Goal: Task Accomplishment & Management: Manage account settings

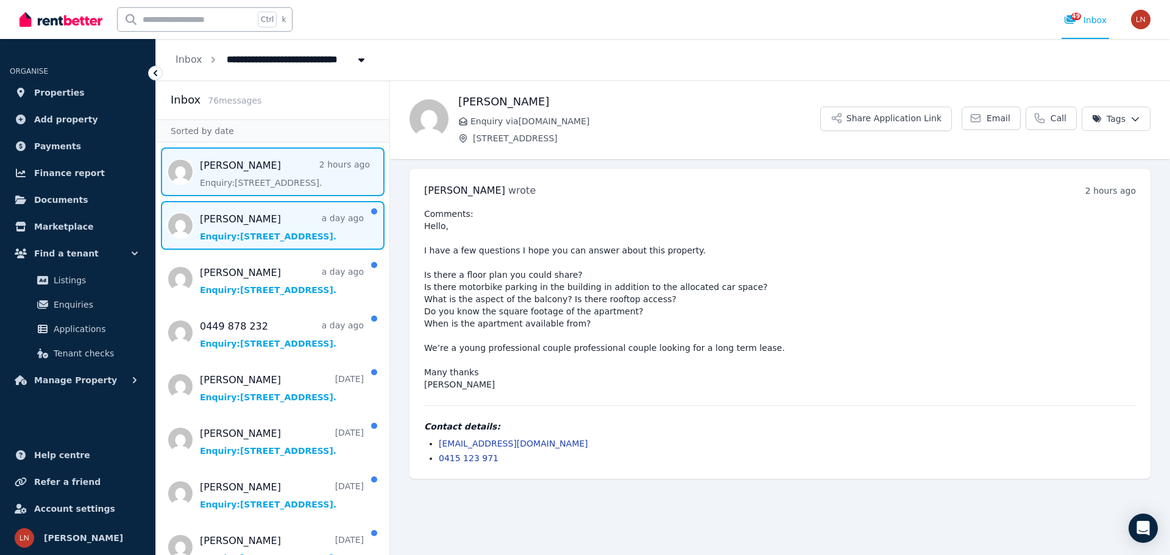
click at [266, 230] on span "Message list" at bounding box center [272, 225] width 233 height 49
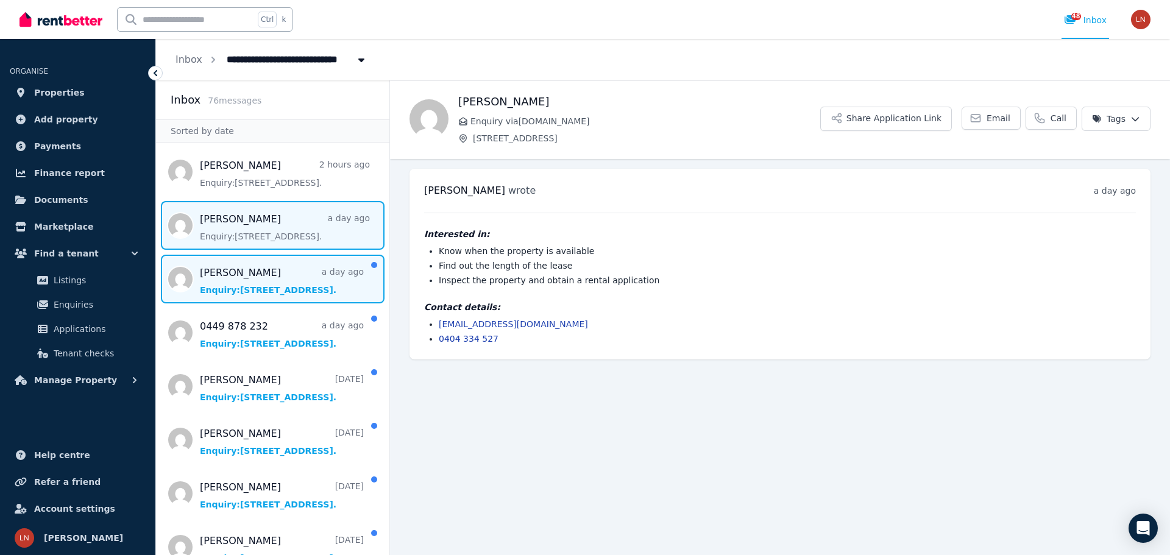
click at [238, 277] on span "Message list" at bounding box center [272, 279] width 233 height 49
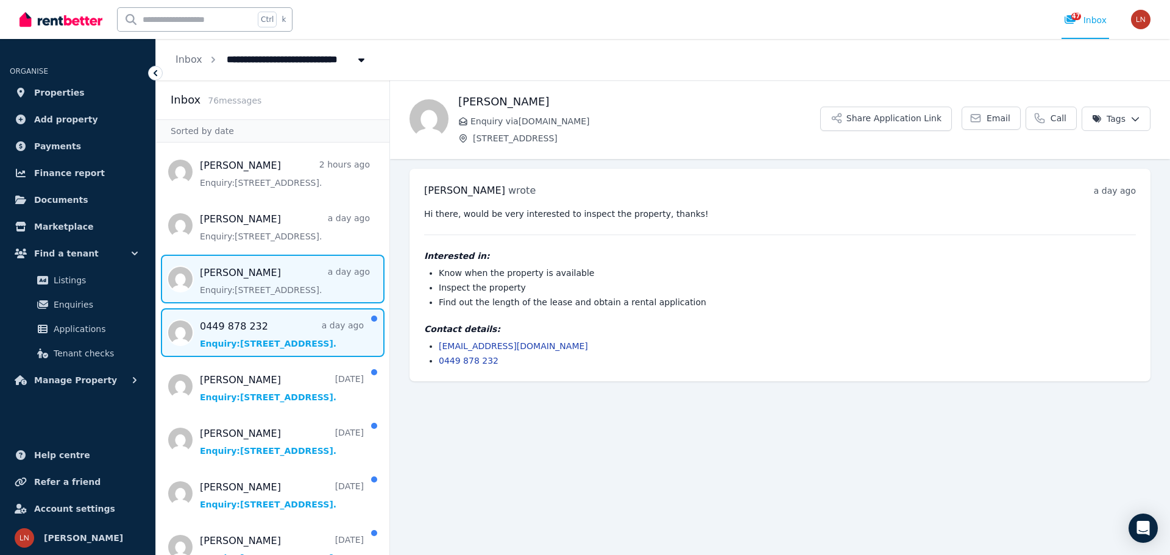
click at [221, 327] on span "Message list" at bounding box center [272, 332] width 233 height 49
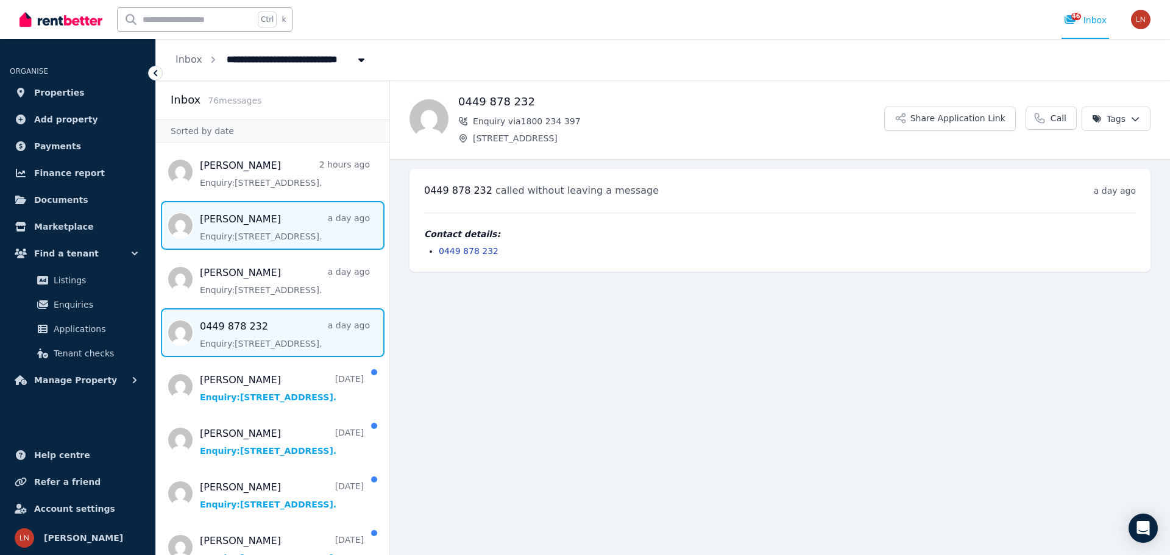
click at [259, 236] on span "Message list" at bounding box center [272, 225] width 233 height 49
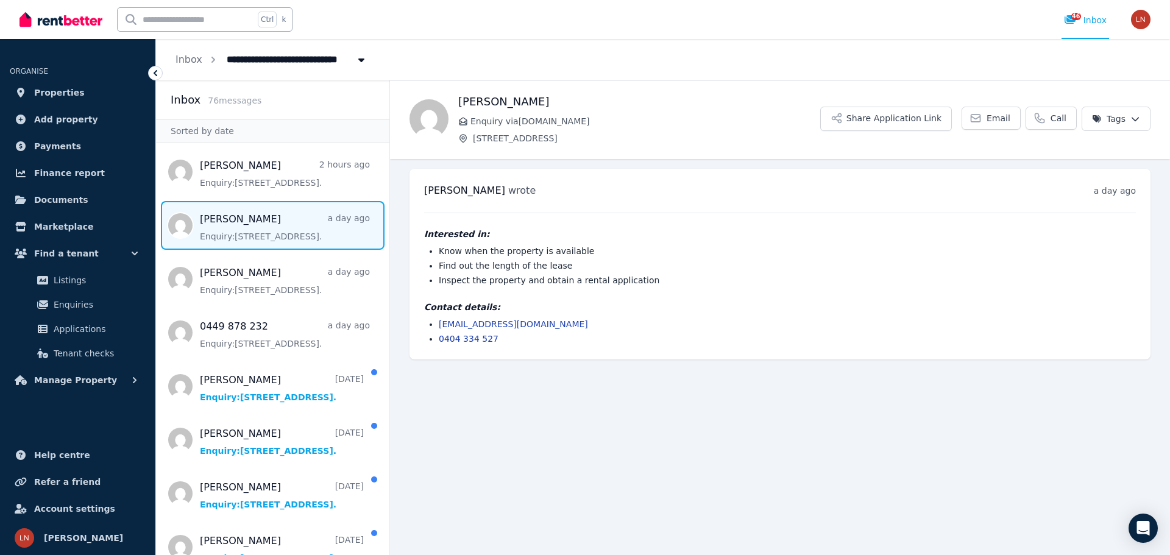
click at [482, 327] on link "[EMAIL_ADDRESS][DOMAIN_NAME]" at bounding box center [513, 324] width 149 height 10
click at [995, 120] on span "Email" at bounding box center [998, 118] width 24 height 12
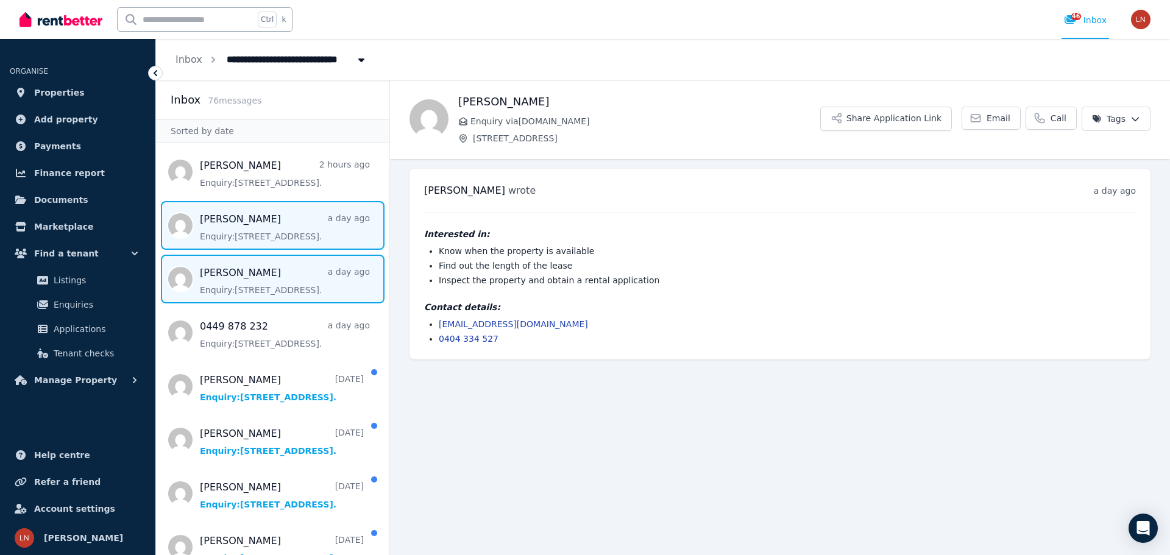
click at [242, 283] on span "Message list" at bounding box center [272, 279] width 233 height 49
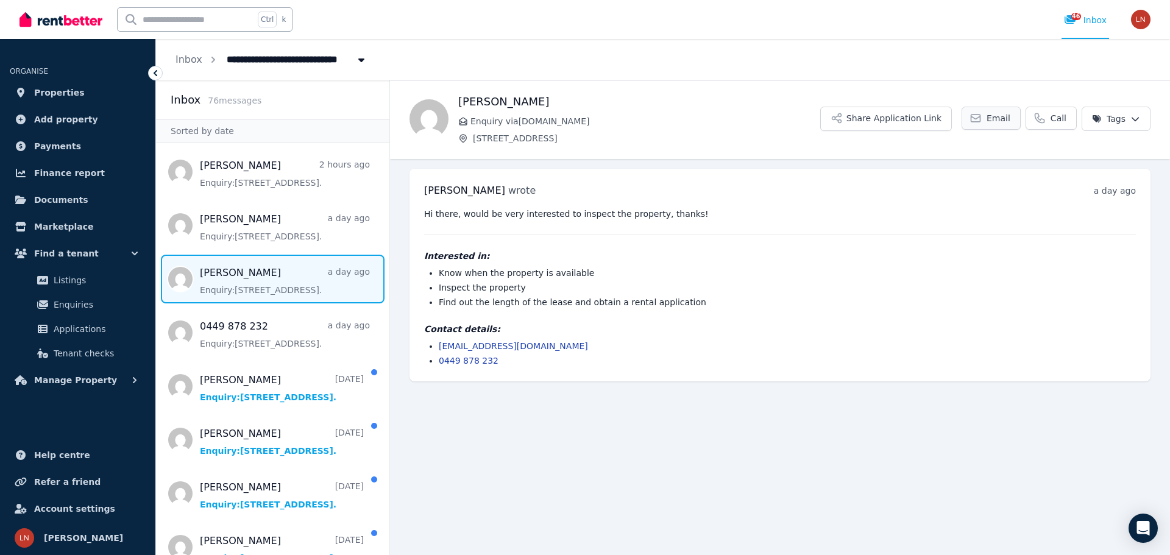
click at [994, 114] on span "Email" at bounding box center [998, 118] width 24 height 12
click at [998, 116] on span "Email" at bounding box center [998, 118] width 24 height 12
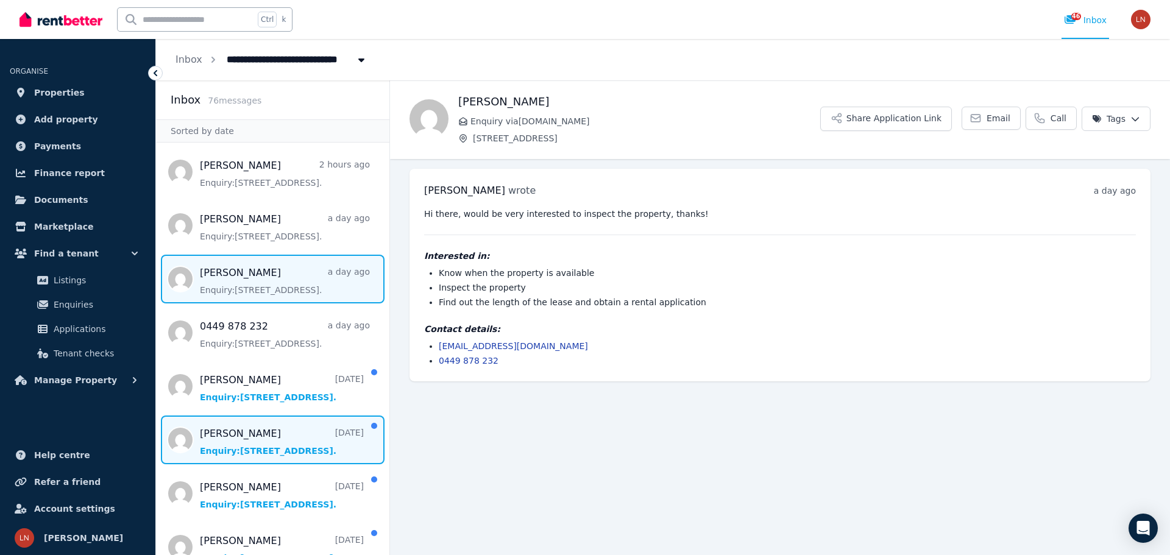
click at [252, 431] on span "Message list" at bounding box center [272, 440] width 233 height 49
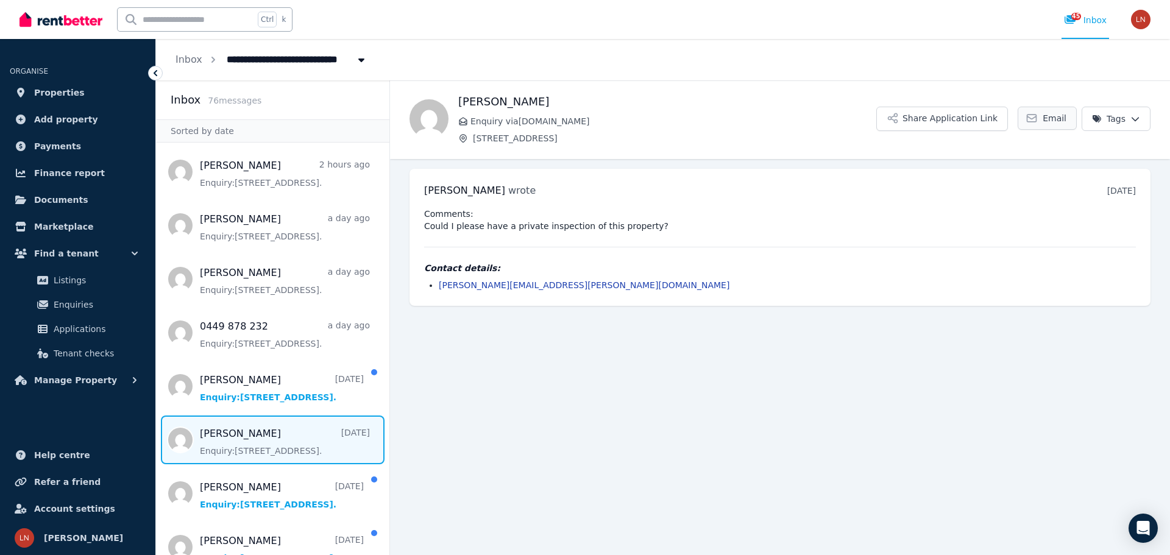
click at [1058, 113] on span "Email" at bounding box center [1054, 118] width 24 height 12
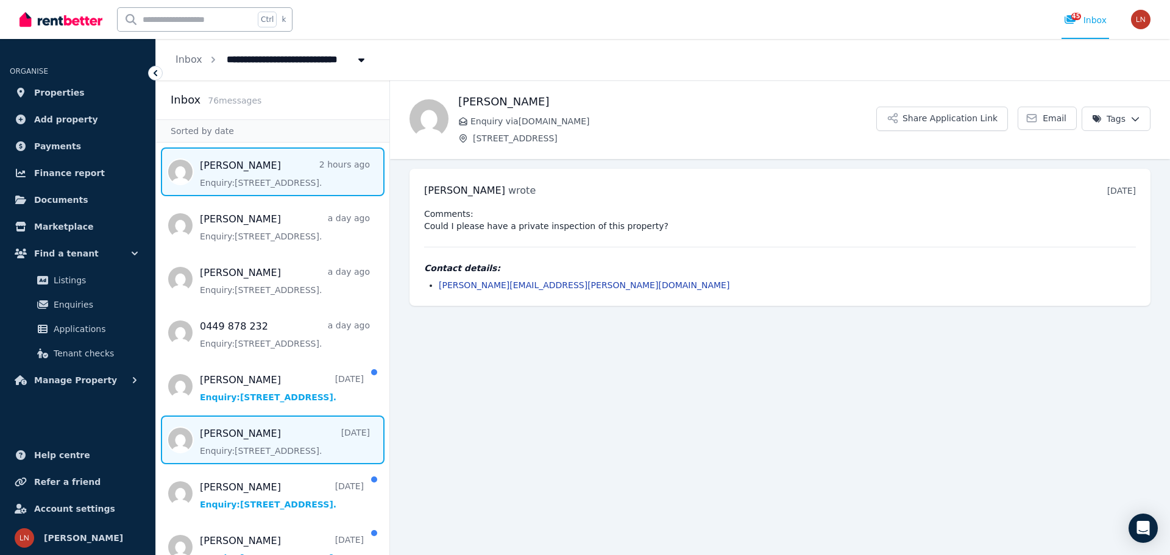
click at [298, 177] on span "Message list" at bounding box center [272, 171] width 233 height 49
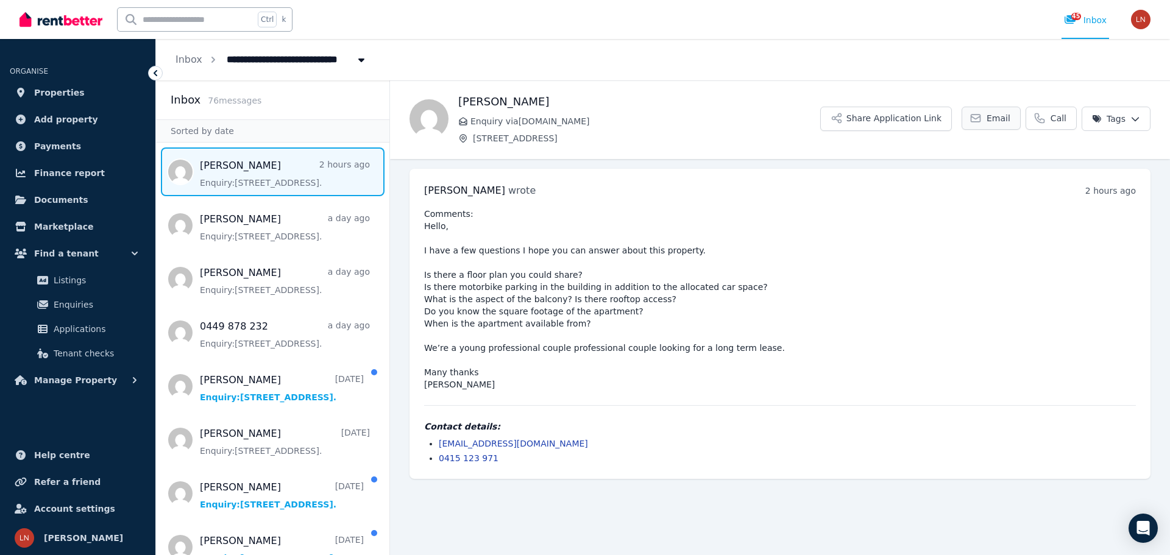
click at [982, 116] on icon at bounding box center [975, 118] width 12 height 12
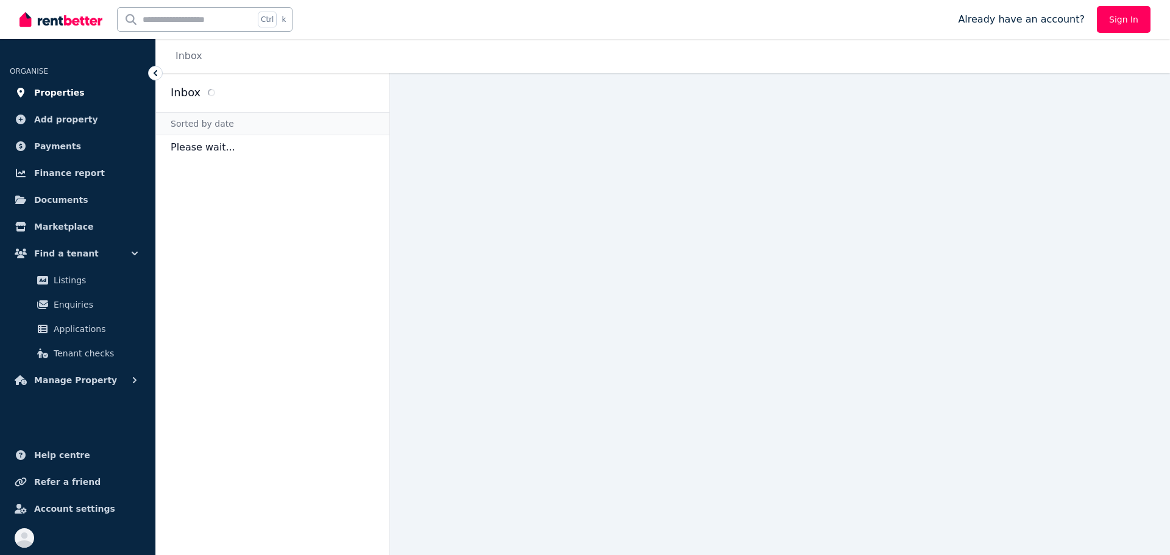
click at [71, 89] on span "Properties" at bounding box center [59, 92] width 51 height 15
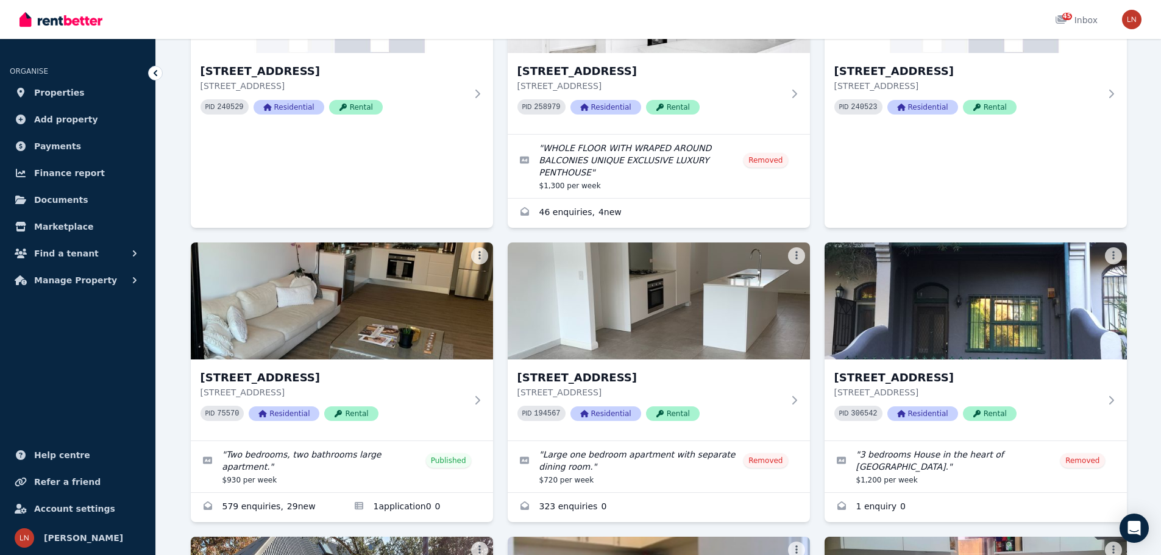
scroll to position [1036, 0]
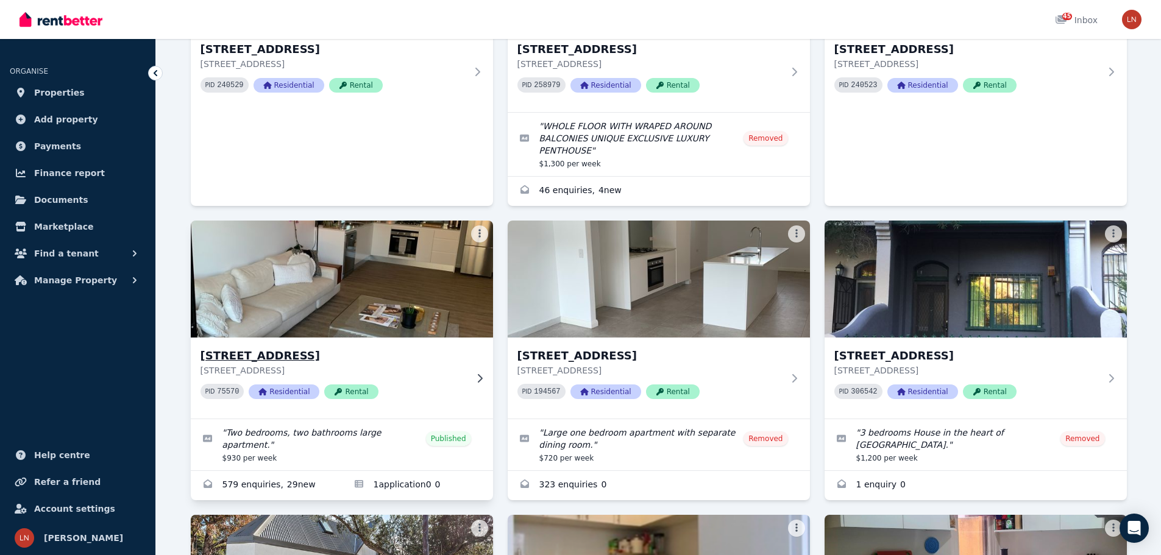
click at [423, 261] on img at bounding box center [341, 279] width 317 height 123
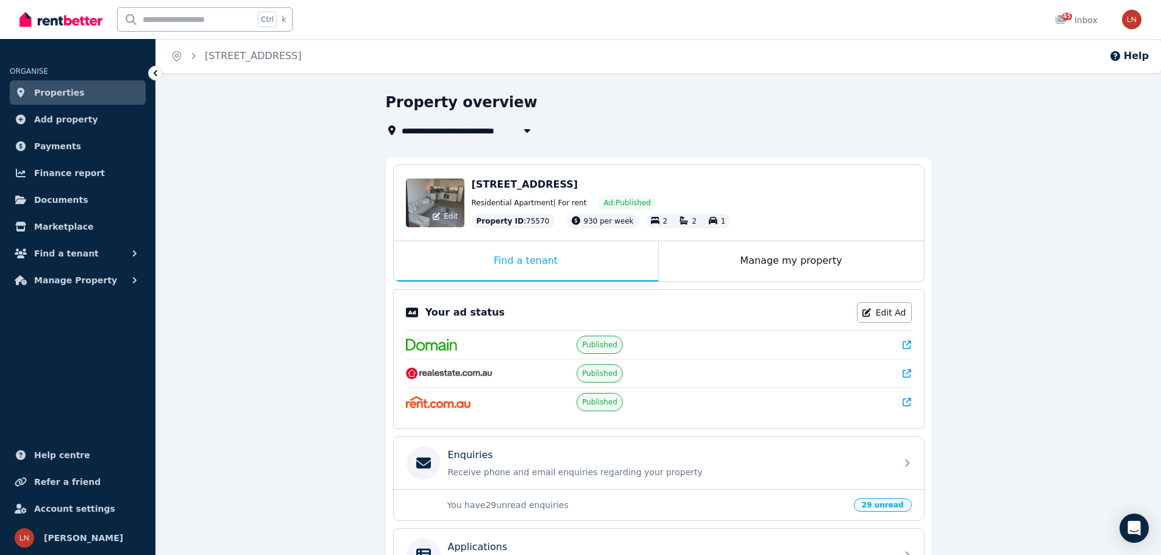
click at [428, 202] on div "Edit" at bounding box center [435, 203] width 58 height 49
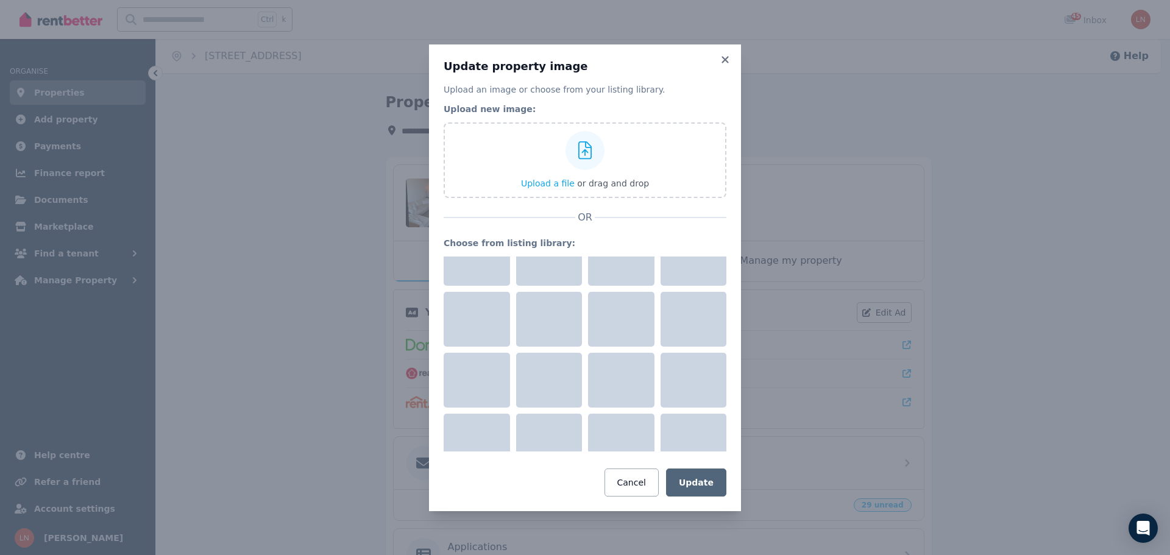
scroll to position [853, 0]
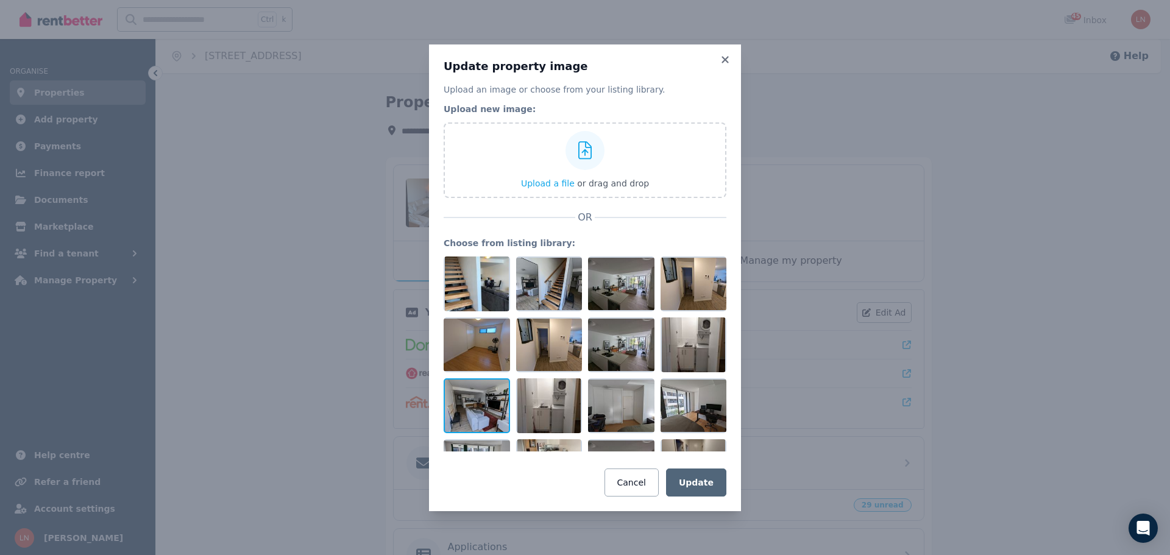
click at [474, 395] on div at bounding box center [477, 405] width 66 height 55
click at [615, 344] on div at bounding box center [621, 344] width 66 height 55
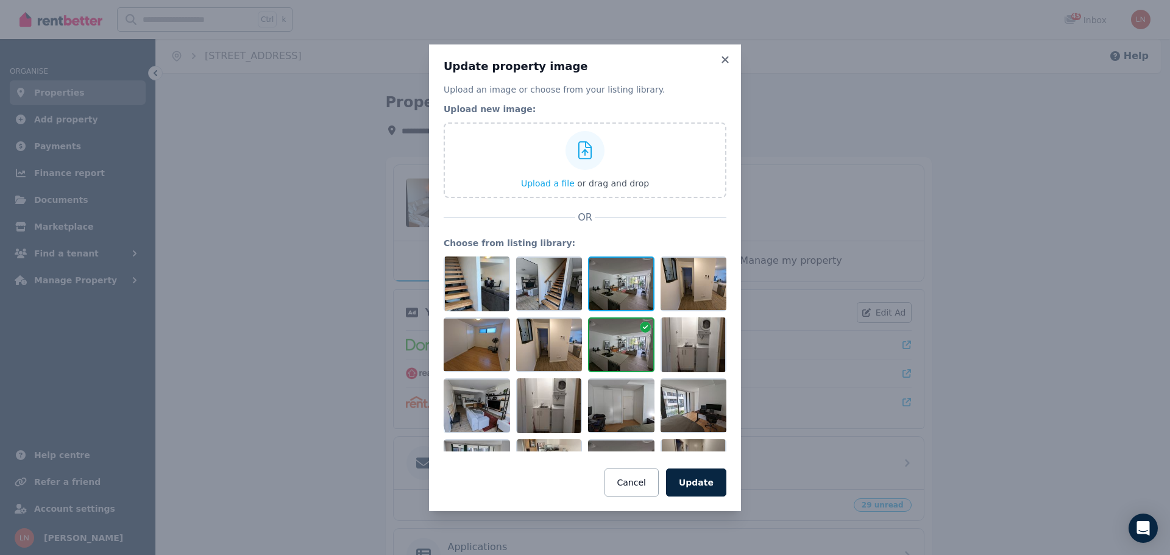
click at [620, 286] on div at bounding box center [621, 283] width 66 height 55
click at [535, 289] on div at bounding box center [549, 283] width 66 height 55
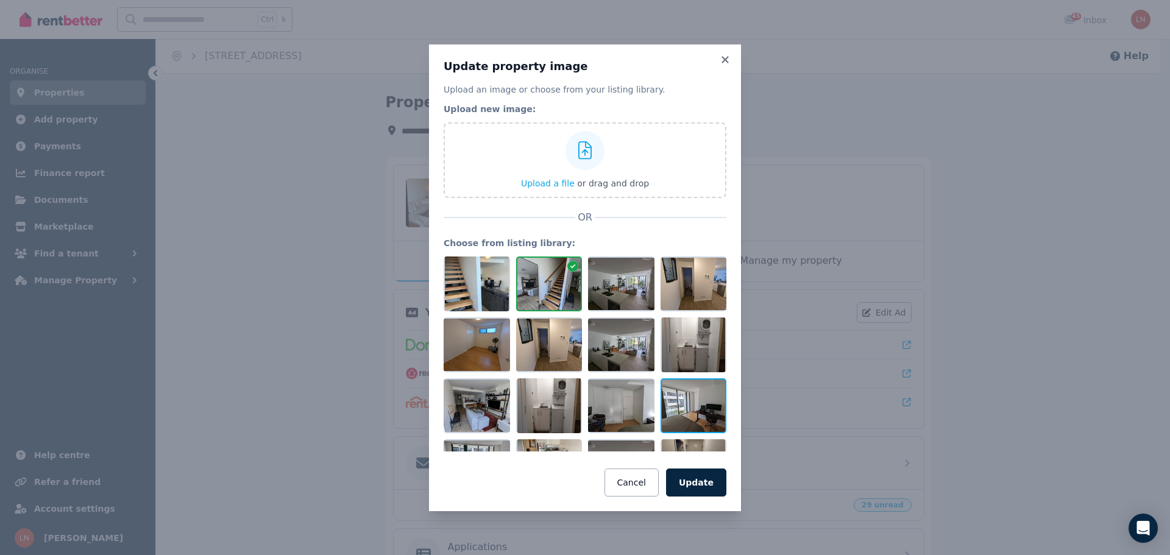
click at [687, 400] on div at bounding box center [693, 405] width 66 height 55
click at [690, 347] on div at bounding box center [693, 344] width 66 height 55
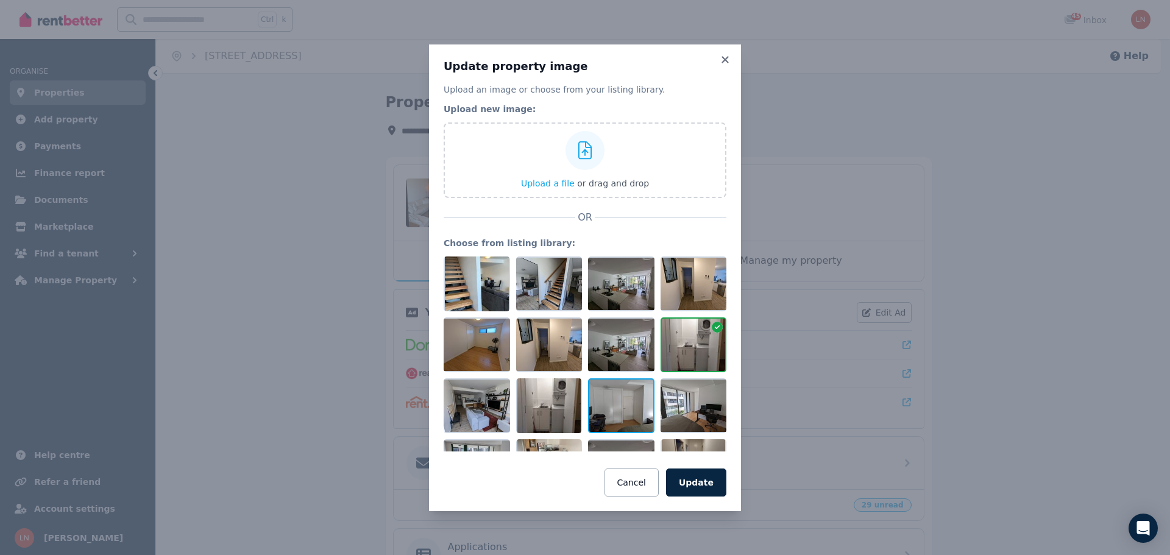
click at [615, 405] on div at bounding box center [621, 405] width 66 height 55
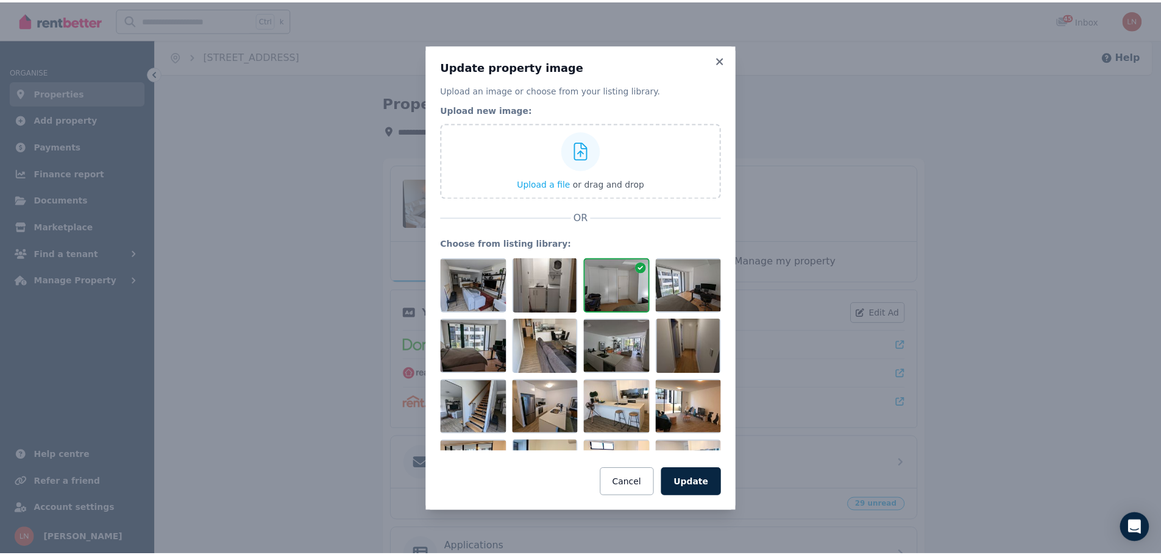
scroll to position [975, 0]
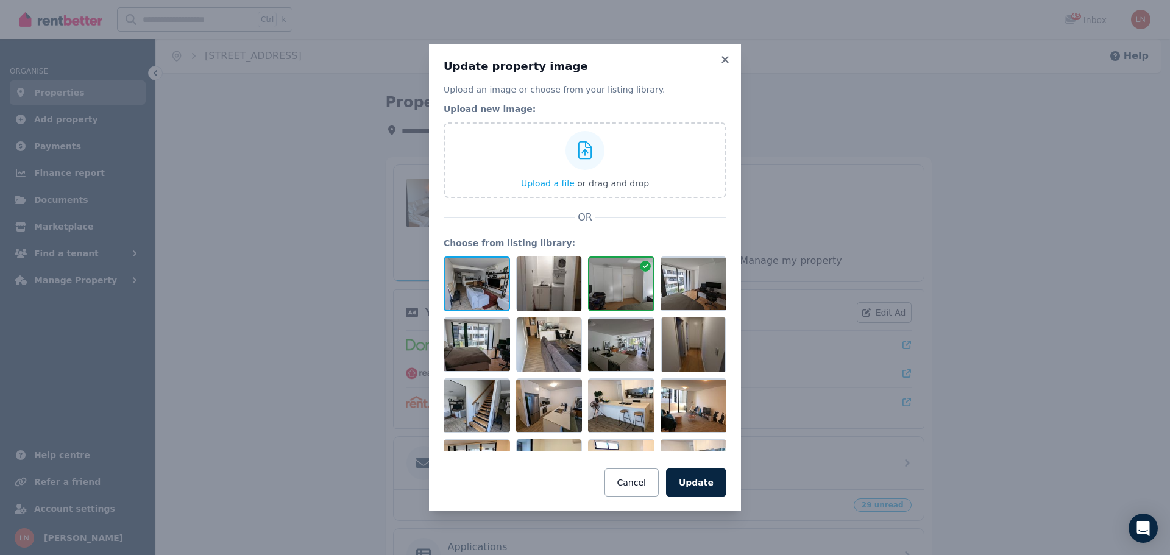
click at [480, 285] on div at bounding box center [477, 283] width 66 height 55
click at [710, 479] on button "Update" at bounding box center [696, 483] width 60 height 28
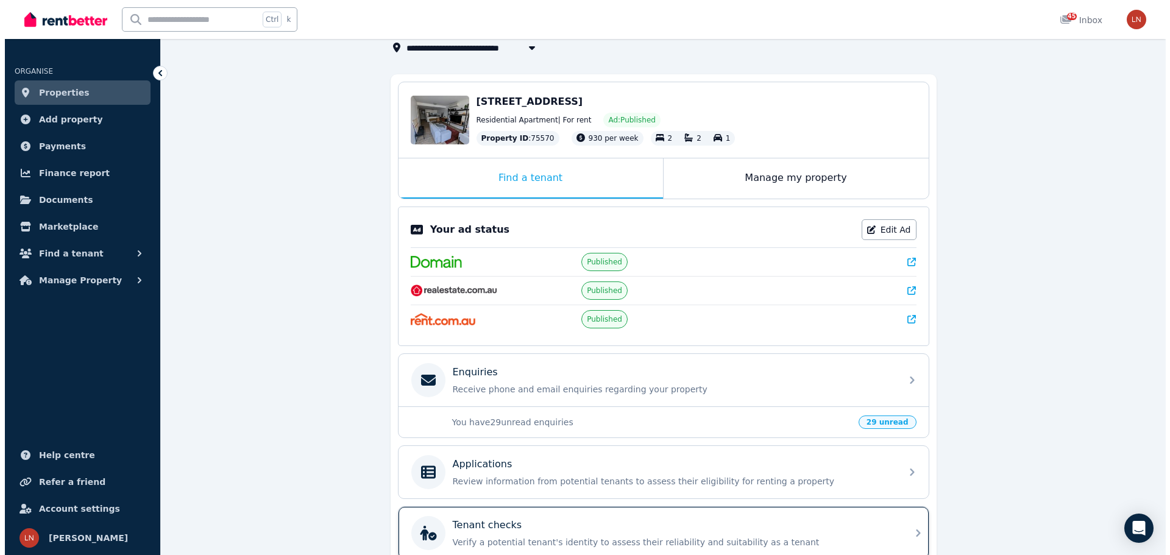
scroll to position [0, 0]
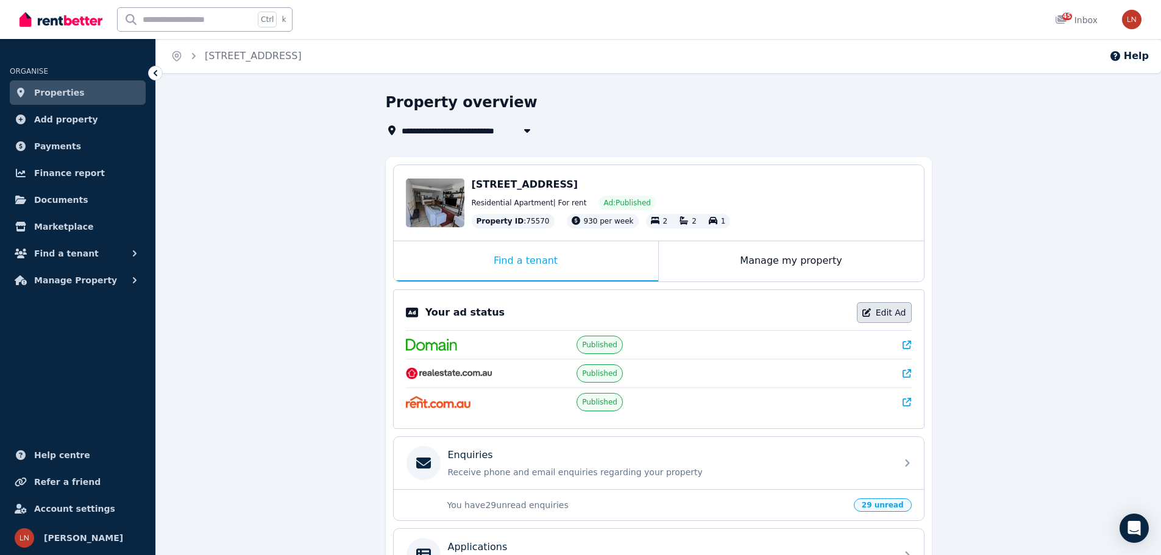
click at [888, 314] on link "Edit Ad" at bounding box center [884, 312] width 55 height 21
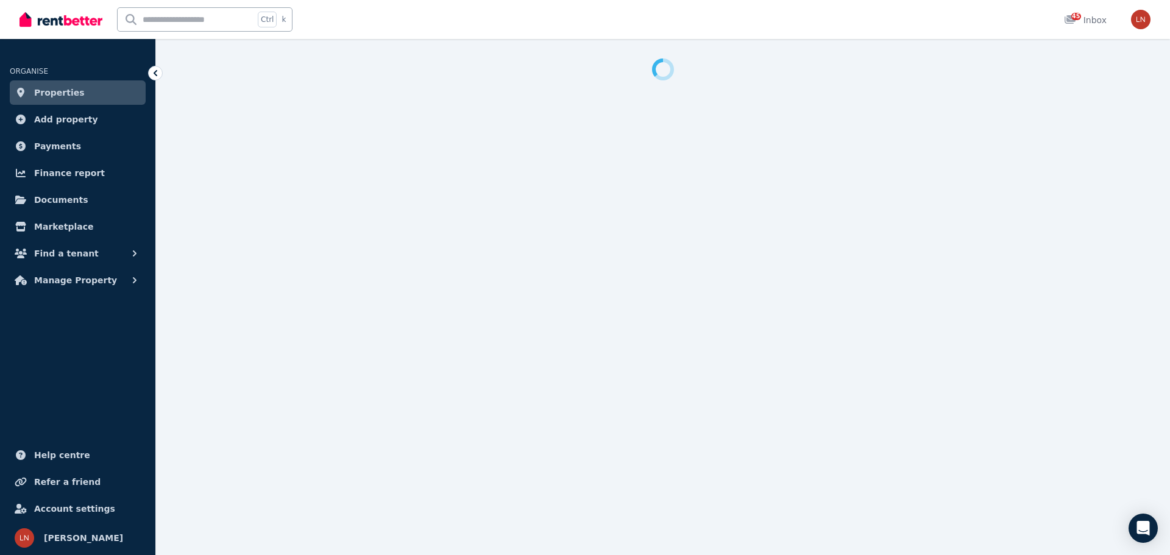
select select "**********"
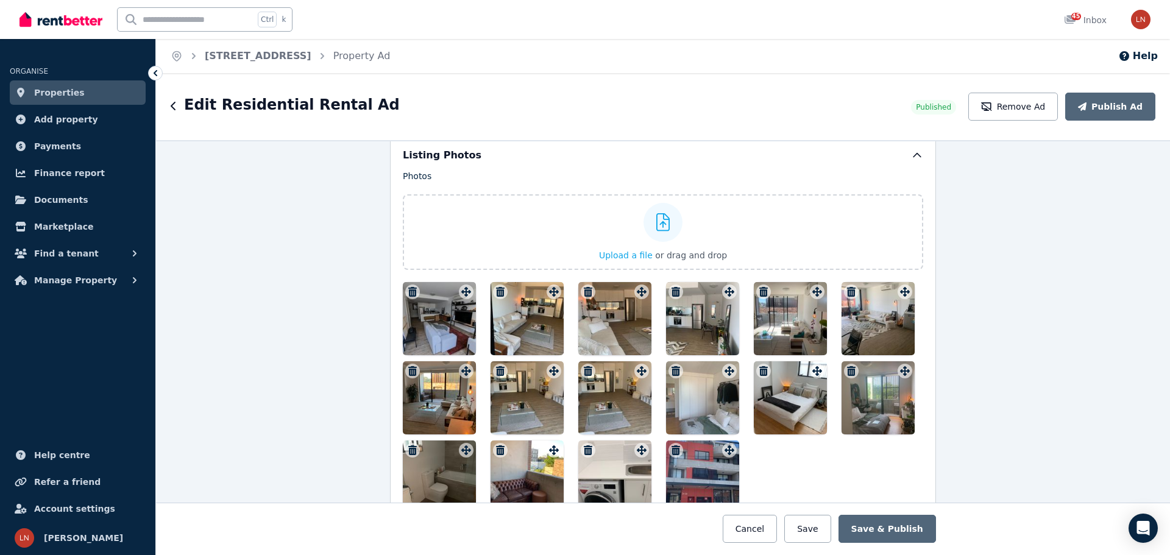
scroll to position [1462, 0]
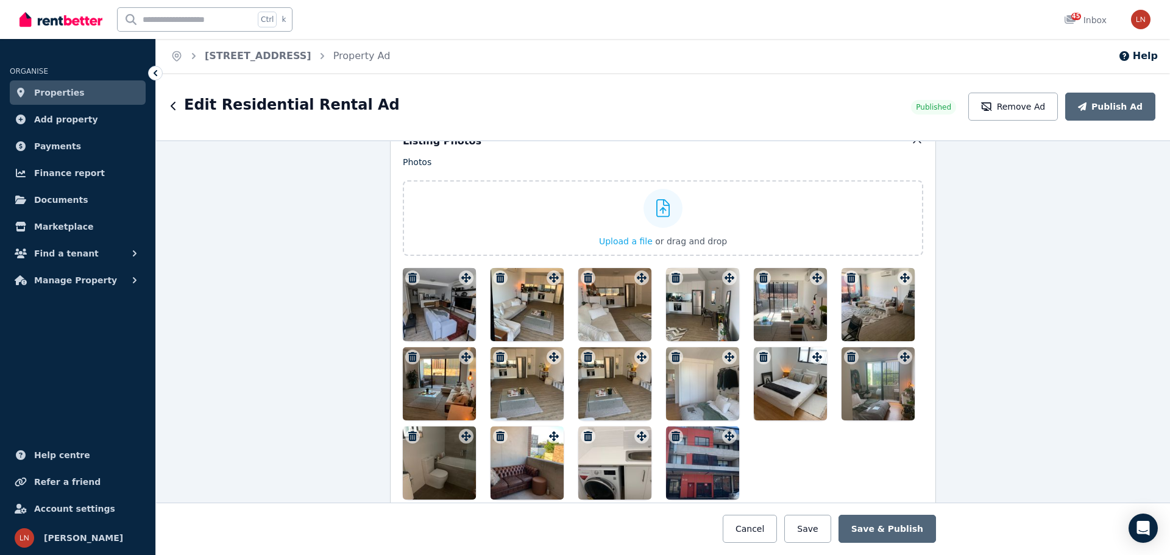
click at [496, 277] on icon "button" at bounding box center [500, 278] width 9 height 10
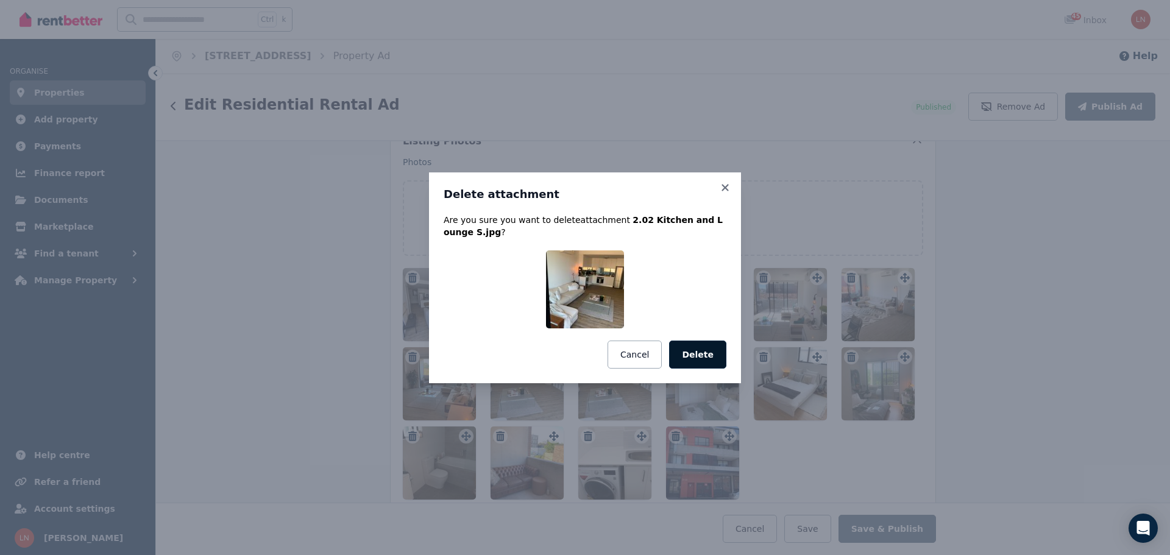
click at [713, 351] on button "Delete" at bounding box center [697, 355] width 57 height 28
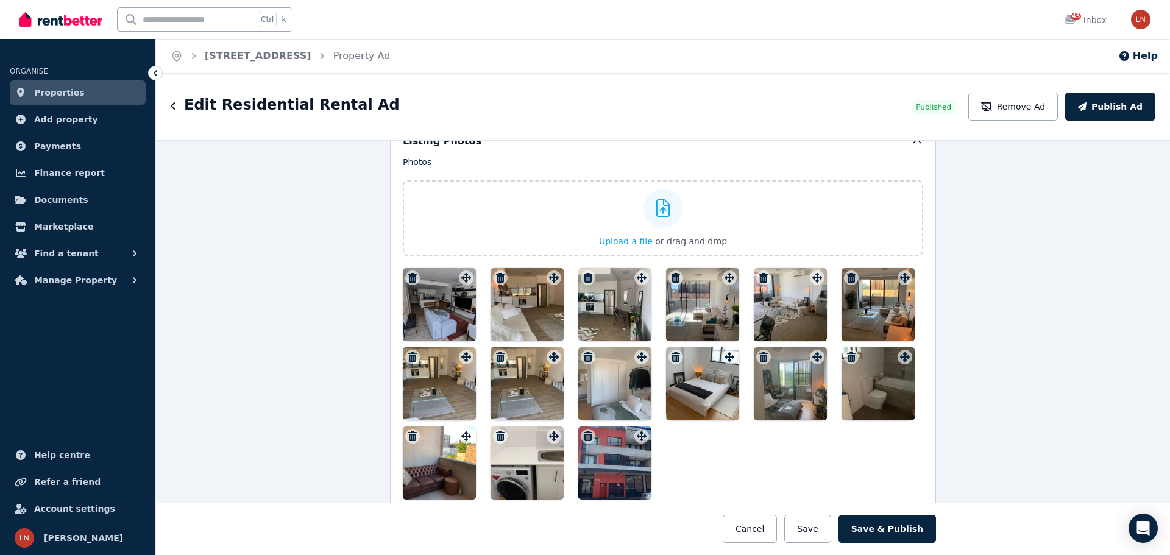
click at [584, 277] on icon "button" at bounding box center [588, 278] width 9 height 10
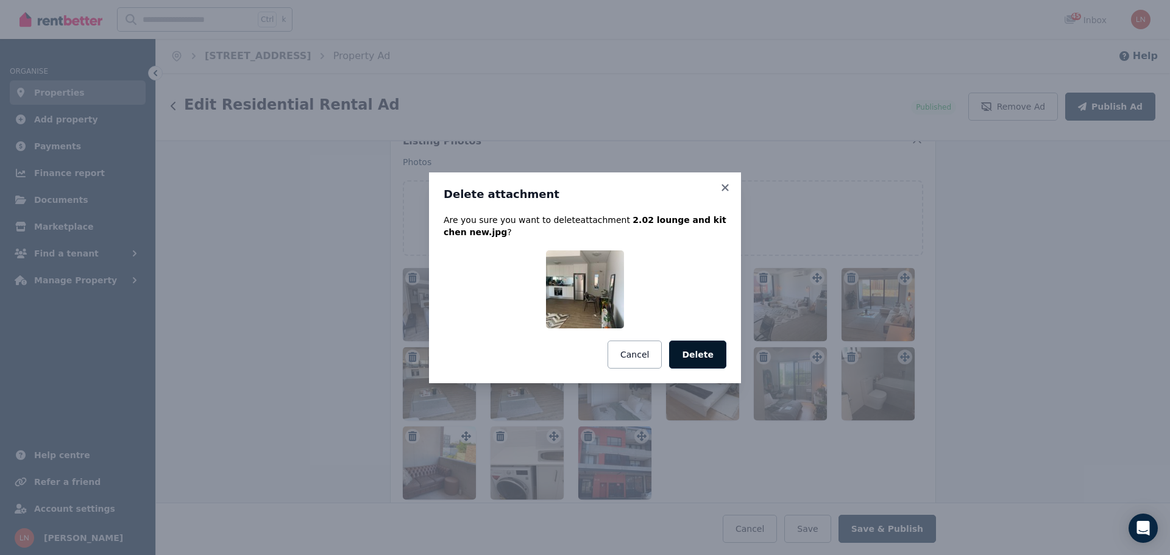
click at [698, 348] on button "Delete" at bounding box center [697, 355] width 57 height 28
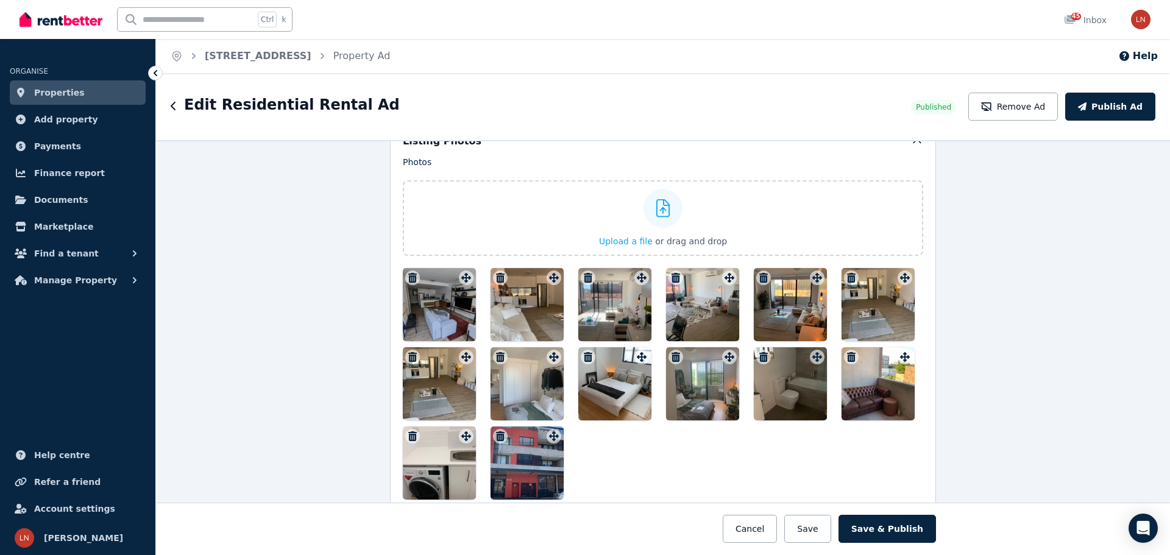
click at [584, 278] on icon "button" at bounding box center [588, 278] width 9 height 10
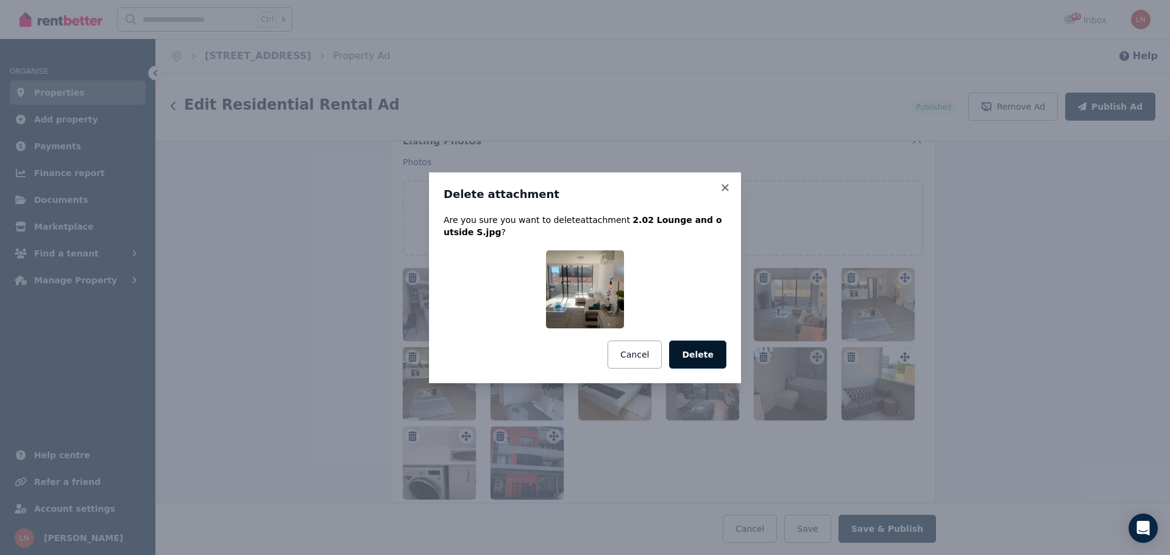
click at [712, 350] on button "Delete" at bounding box center [697, 355] width 57 height 28
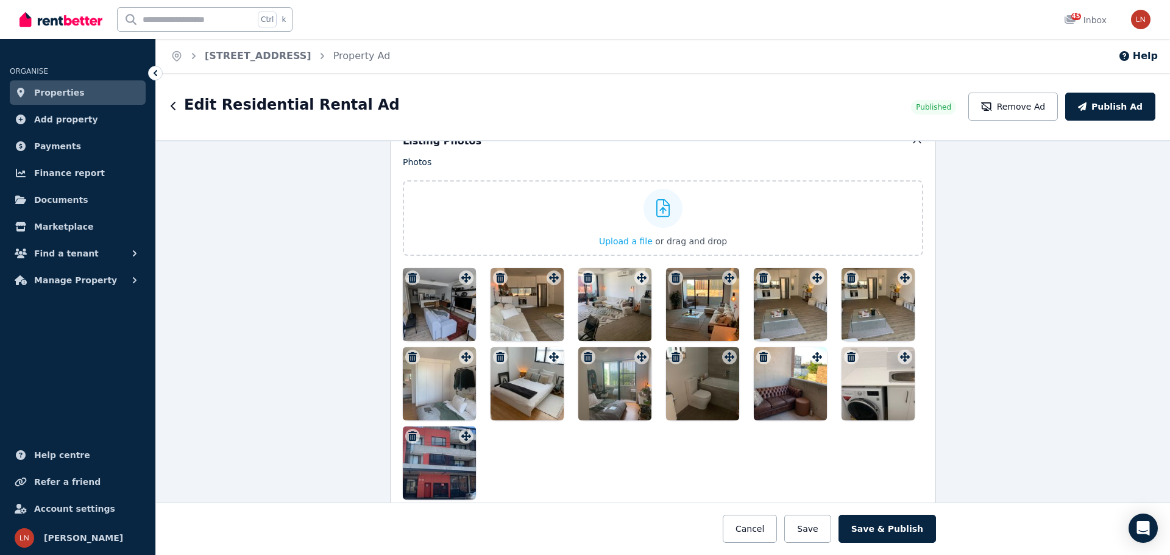
click at [498, 275] on icon "button" at bounding box center [500, 278] width 9 height 10
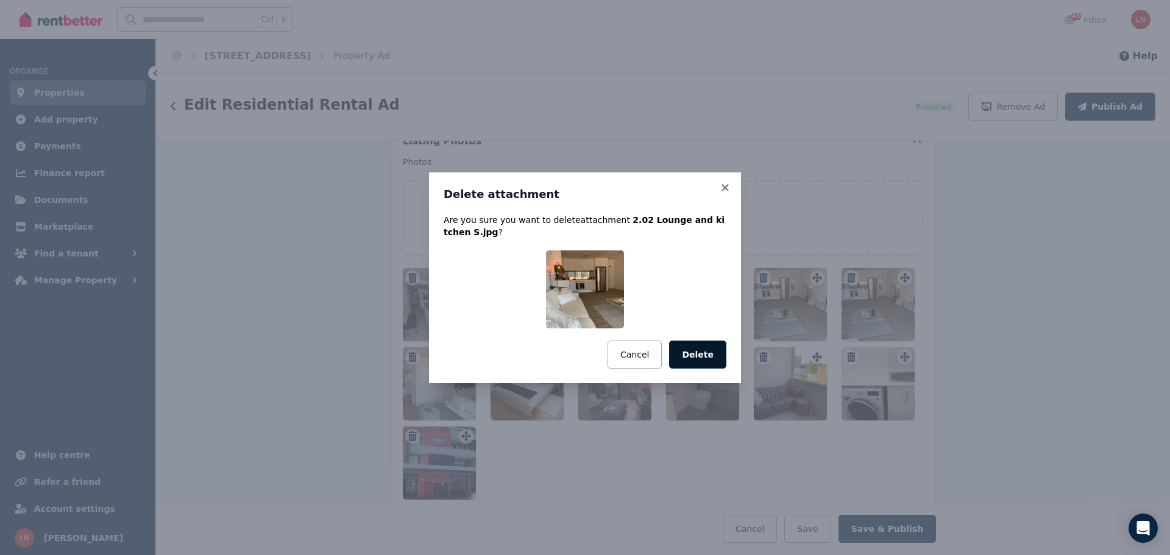
click at [714, 348] on button "Delete" at bounding box center [697, 355] width 57 height 28
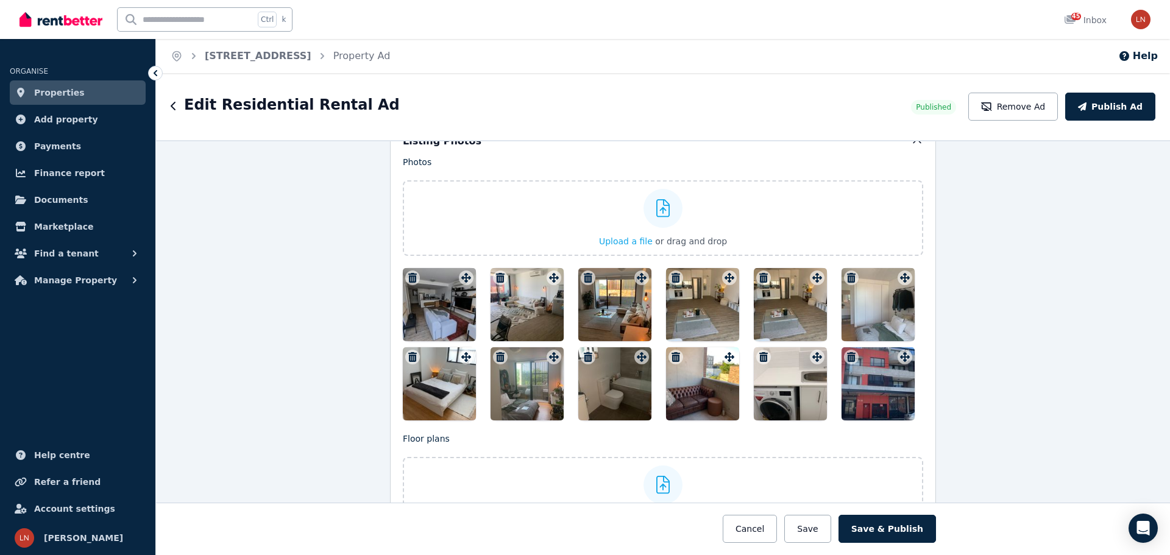
click at [496, 277] on icon "button" at bounding box center [500, 278] width 9 height 10
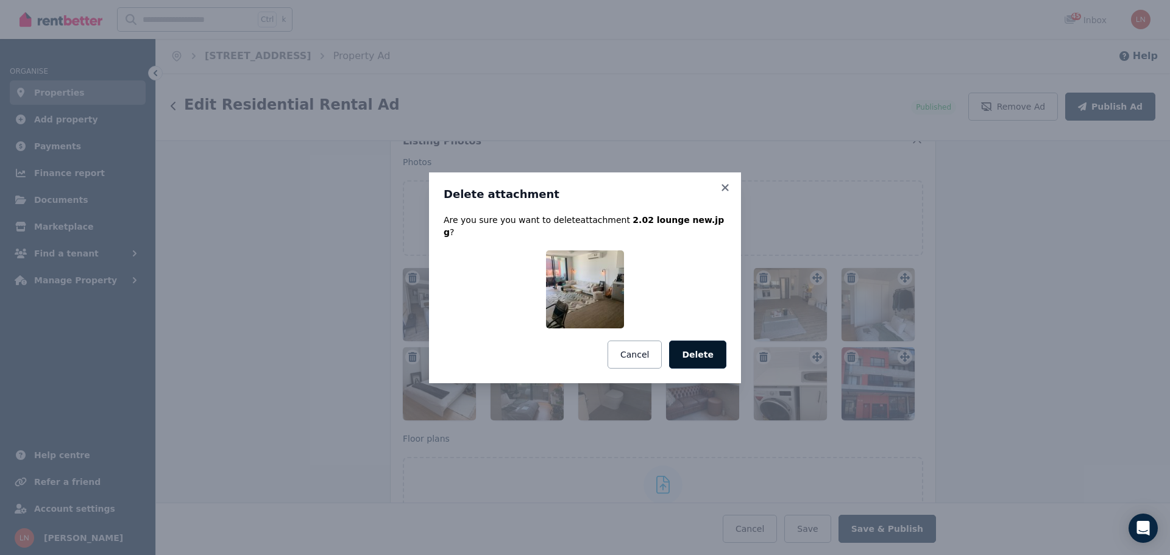
click at [710, 344] on button "Delete" at bounding box center [697, 355] width 57 height 28
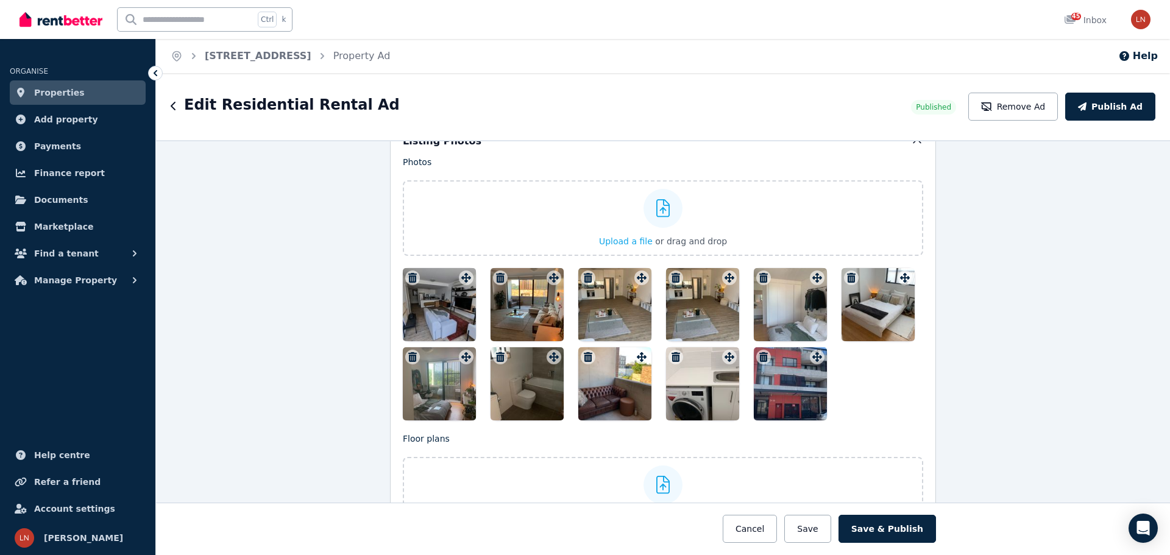
click at [496, 274] on icon "button" at bounding box center [500, 278] width 9 height 10
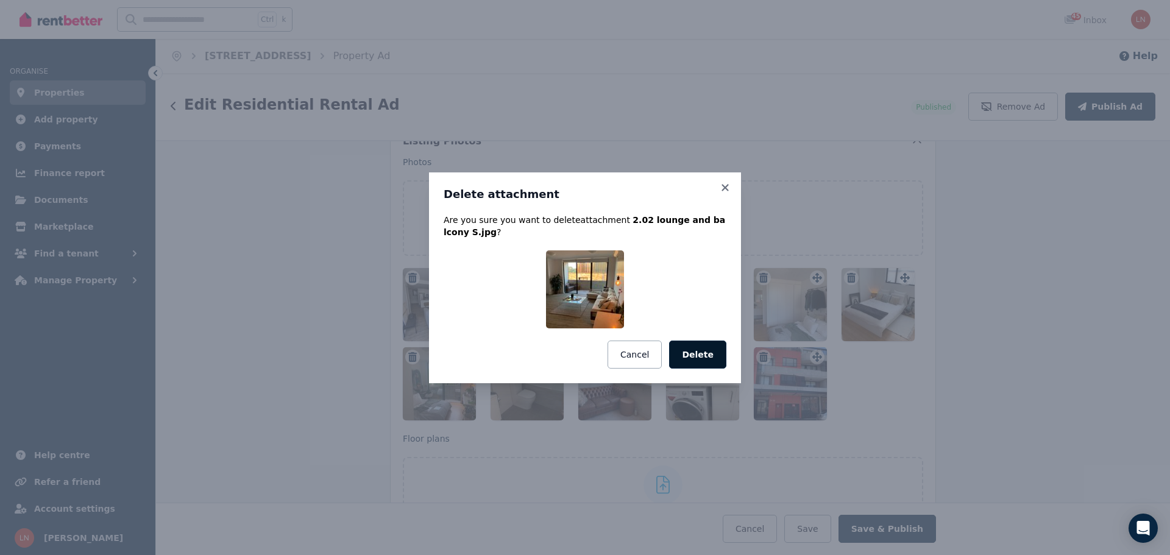
click at [701, 356] on button "Delete" at bounding box center [697, 355] width 57 height 28
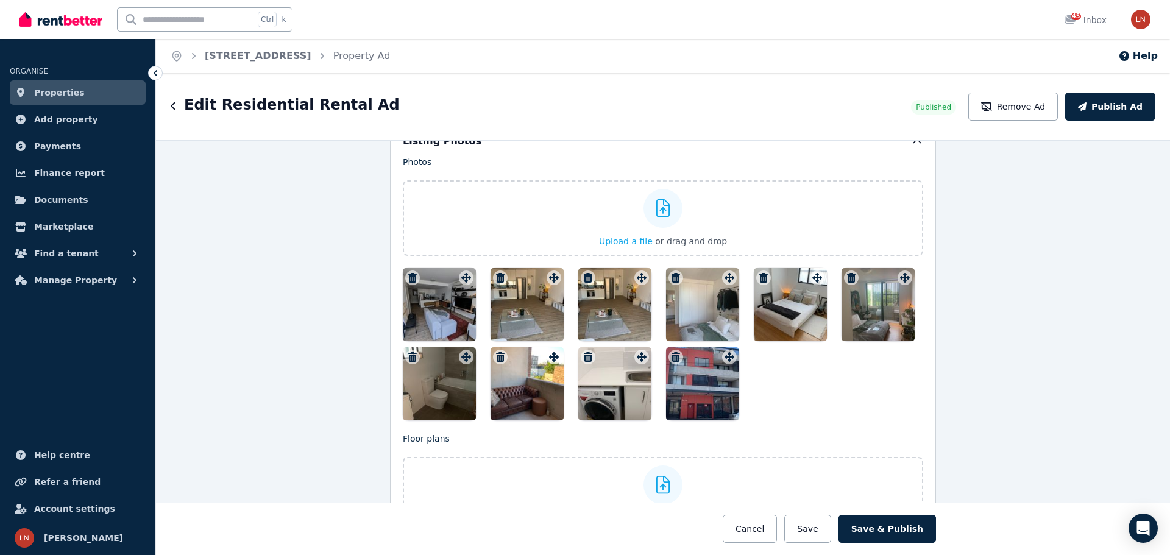
click at [496, 277] on icon "button" at bounding box center [500, 278] width 9 height 10
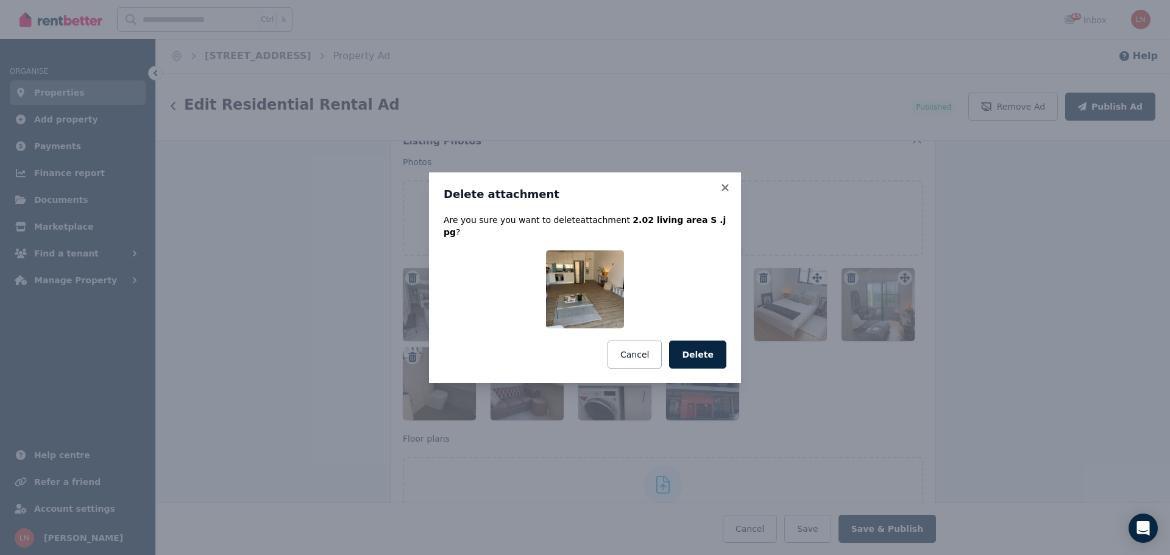
click at [732, 349] on div "Delete attachment Are you sure you want to delete attachment 2.02 living area S…" at bounding box center [585, 277] width 312 height 211
click at [693, 347] on button "Delete" at bounding box center [697, 355] width 57 height 28
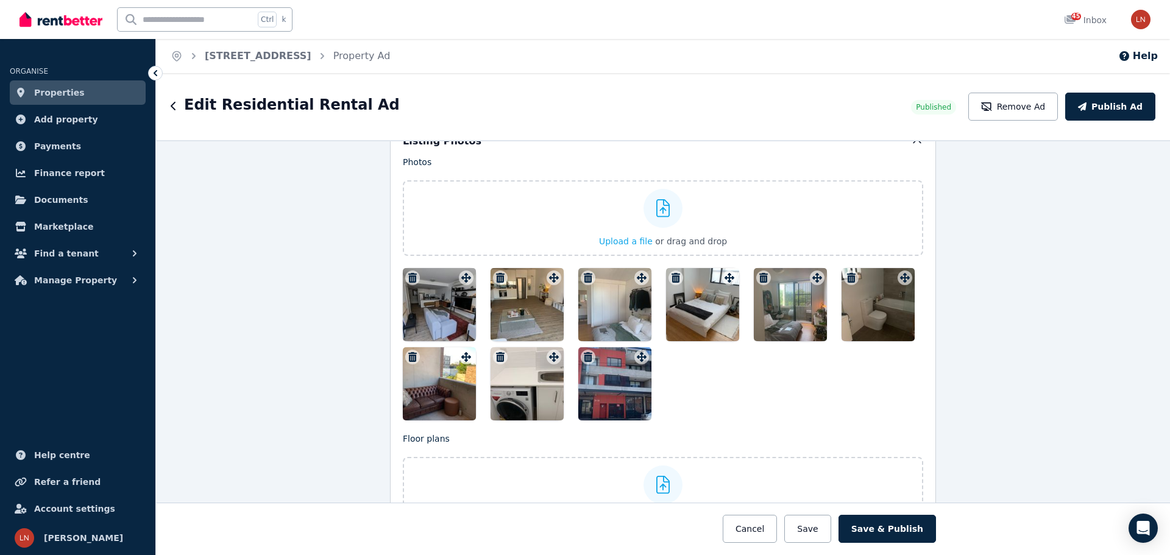
click at [496, 275] on icon "button" at bounding box center [500, 278] width 9 height 10
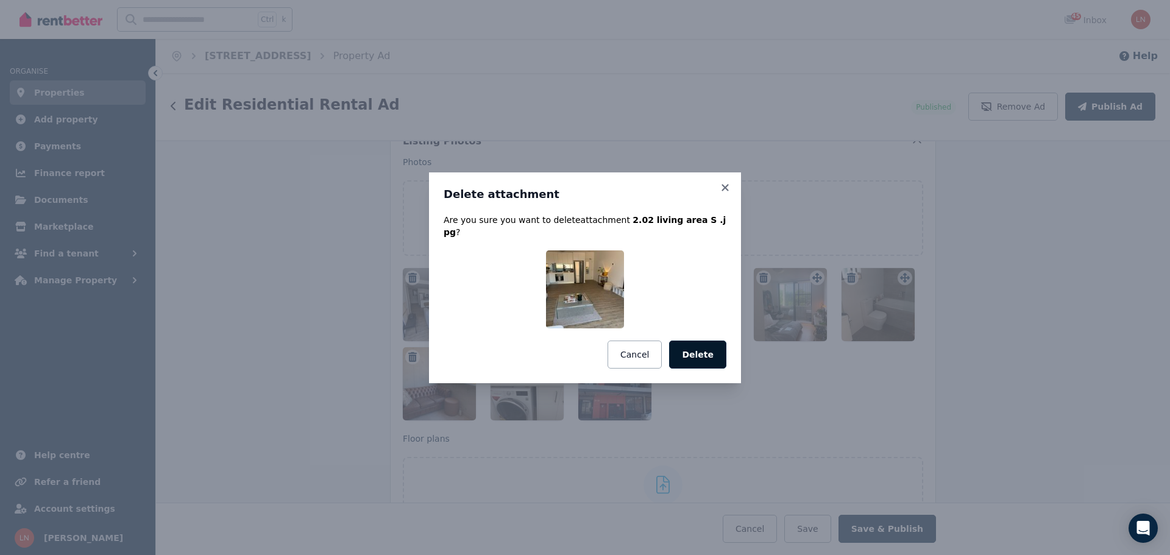
click at [682, 344] on button "Delete" at bounding box center [697, 355] width 57 height 28
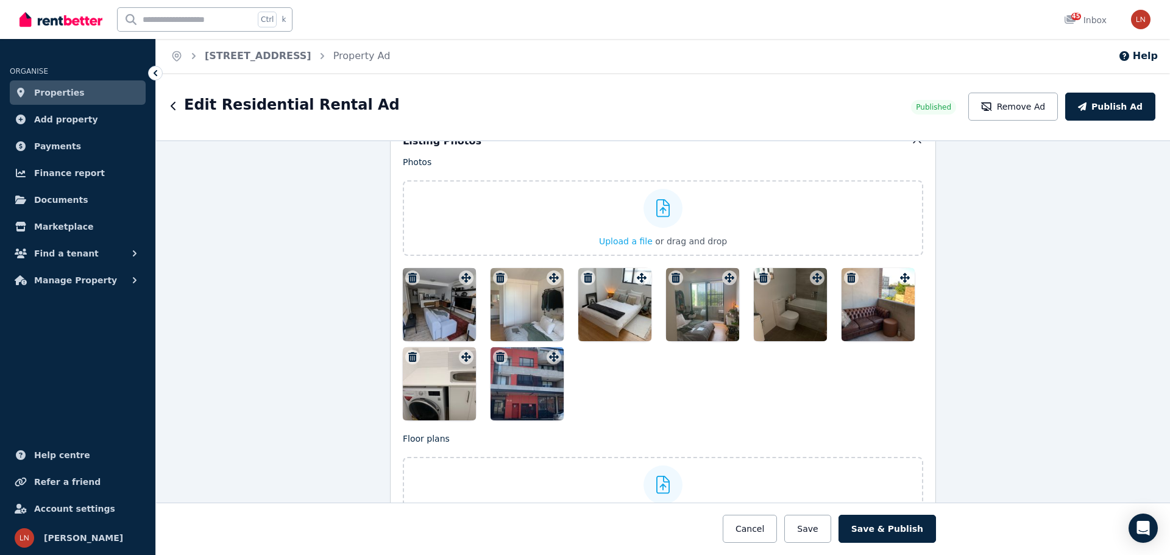
click at [496, 275] on icon "button" at bounding box center [500, 278] width 9 height 10
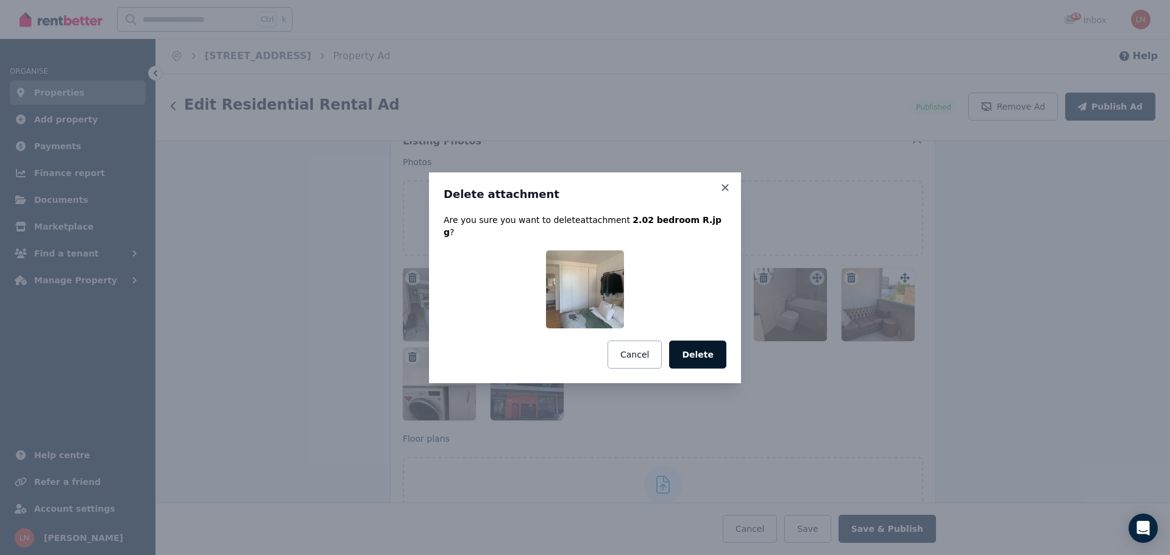
click at [723, 345] on button "Delete" at bounding box center [697, 355] width 57 height 28
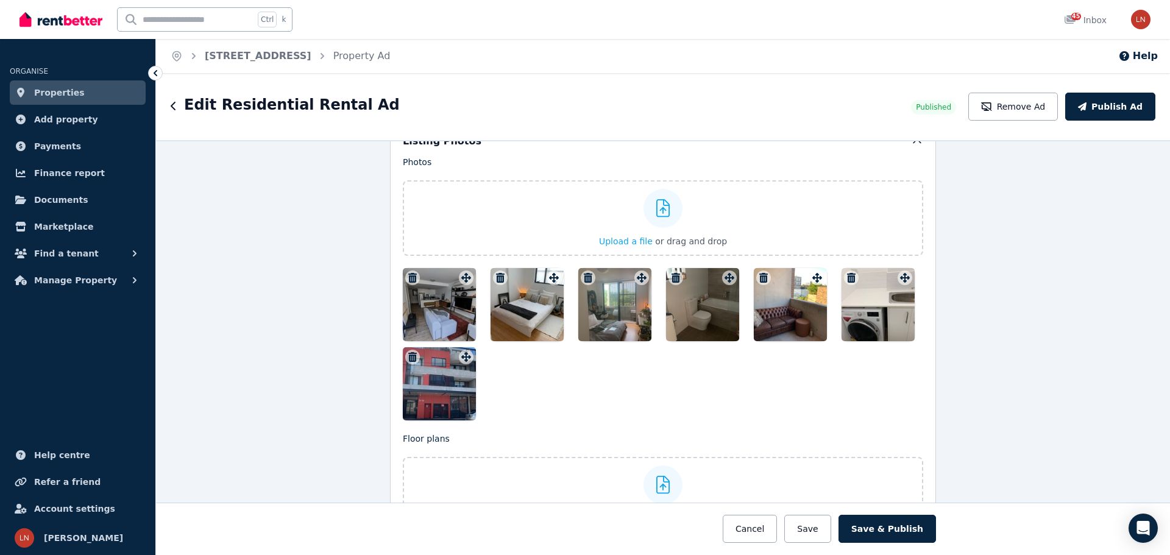
click at [493, 272] on button "button" at bounding box center [500, 278] width 15 height 15
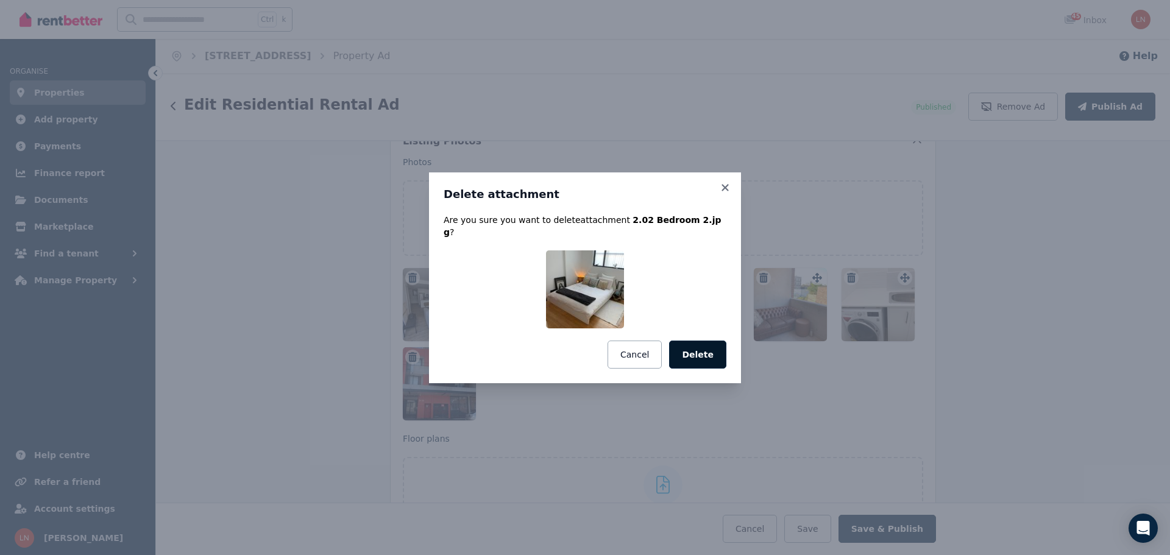
click at [708, 347] on button "Delete" at bounding box center [697, 355] width 57 height 28
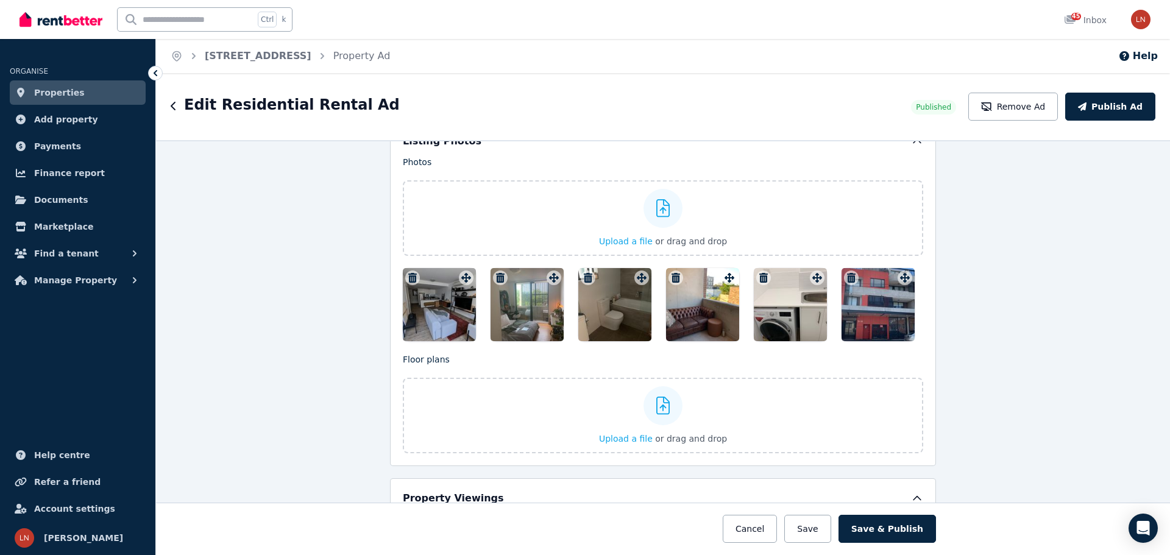
click at [496, 275] on icon "button" at bounding box center [500, 278] width 9 height 10
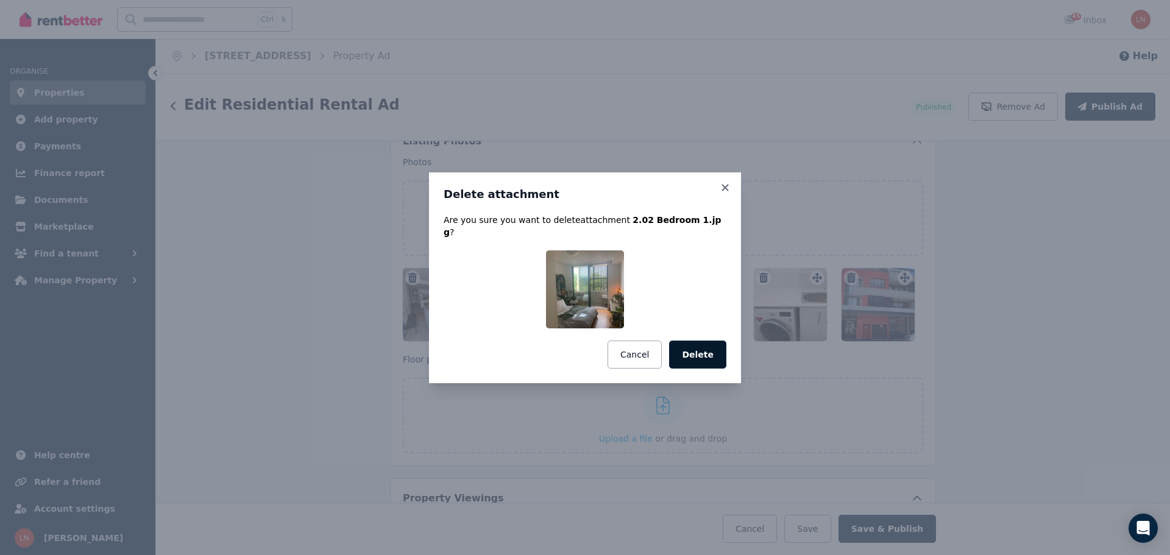
click at [707, 348] on button "Delete" at bounding box center [697, 355] width 57 height 28
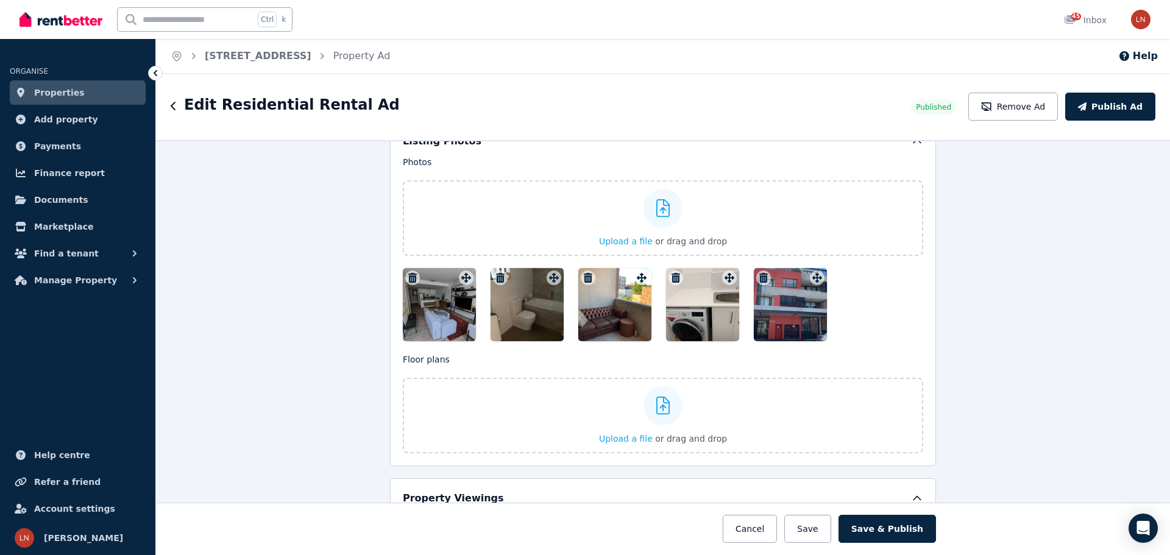
click at [584, 277] on icon "button" at bounding box center [588, 278] width 9 height 10
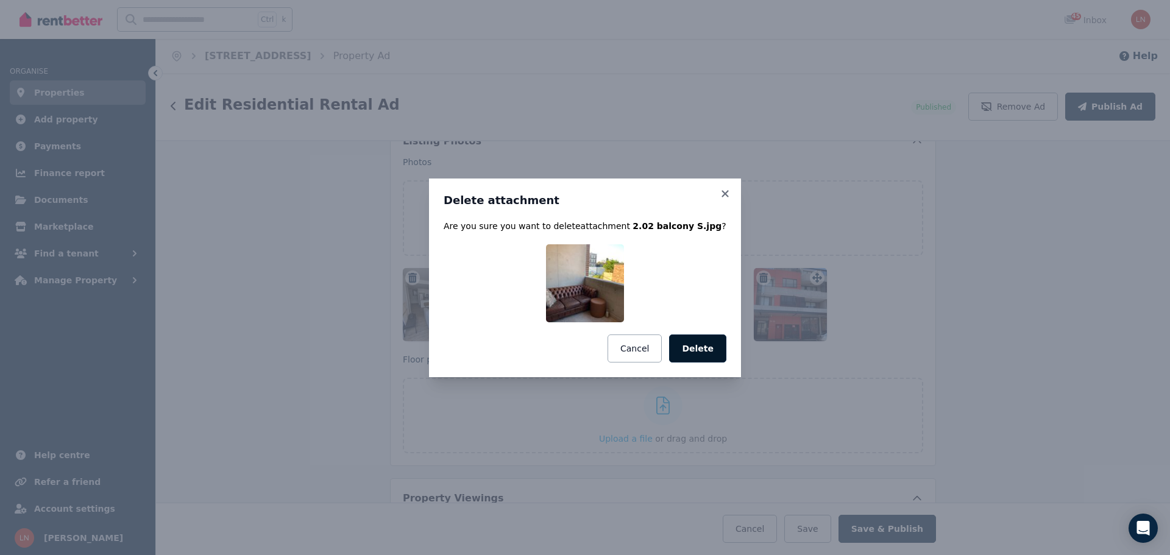
click at [694, 341] on button "Delete" at bounding box center [697, 348] width 57 height 28
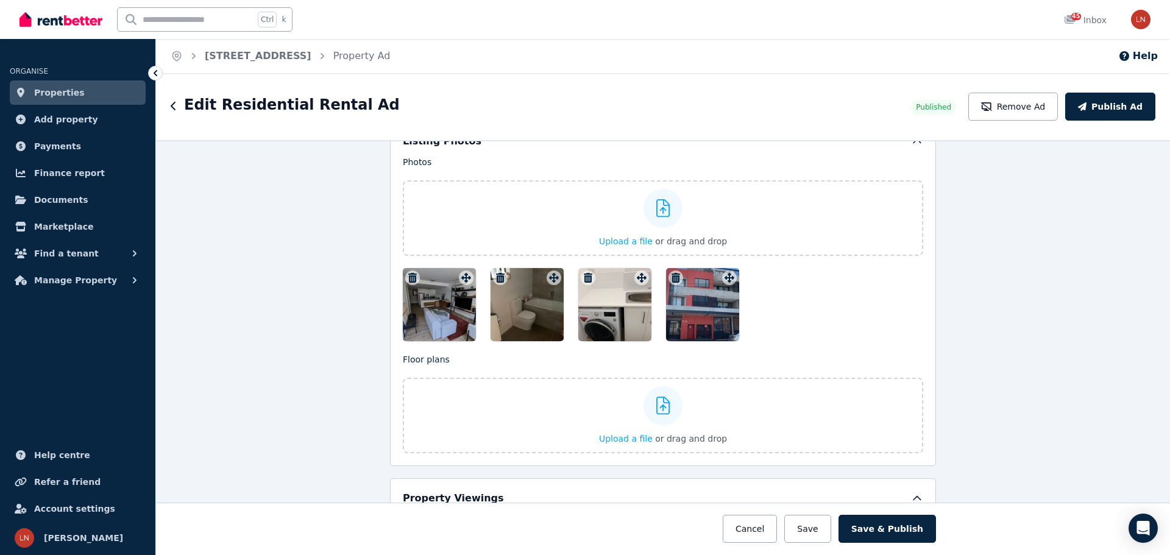
click at [584, 275] on icon "button" at bounding box center [588, 278] width 9 height 10
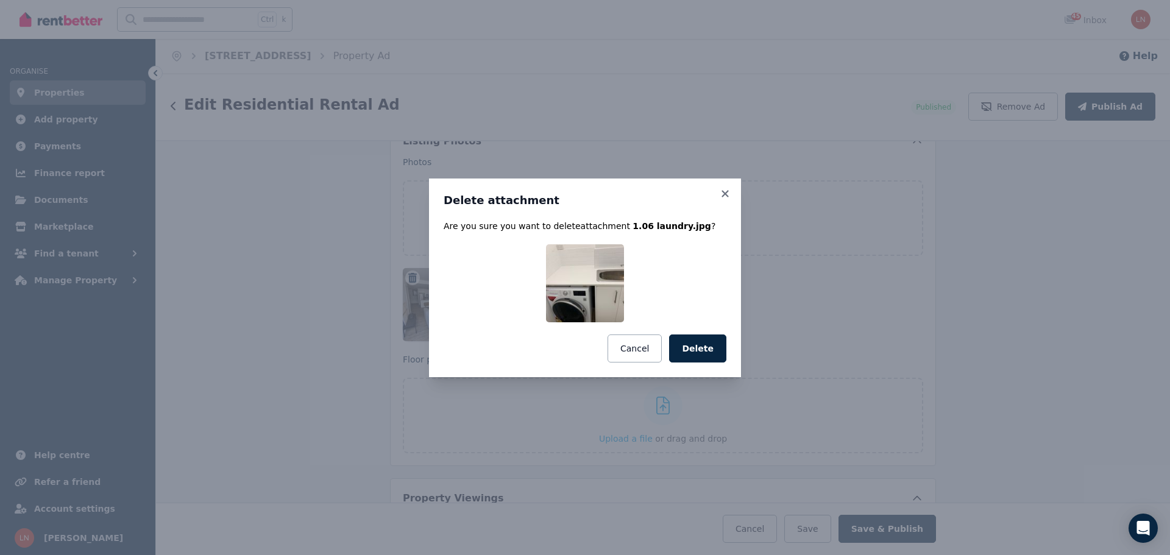
click at [712, 344] on button "Delete" at bounding box center [697, 348] width 57 height 28
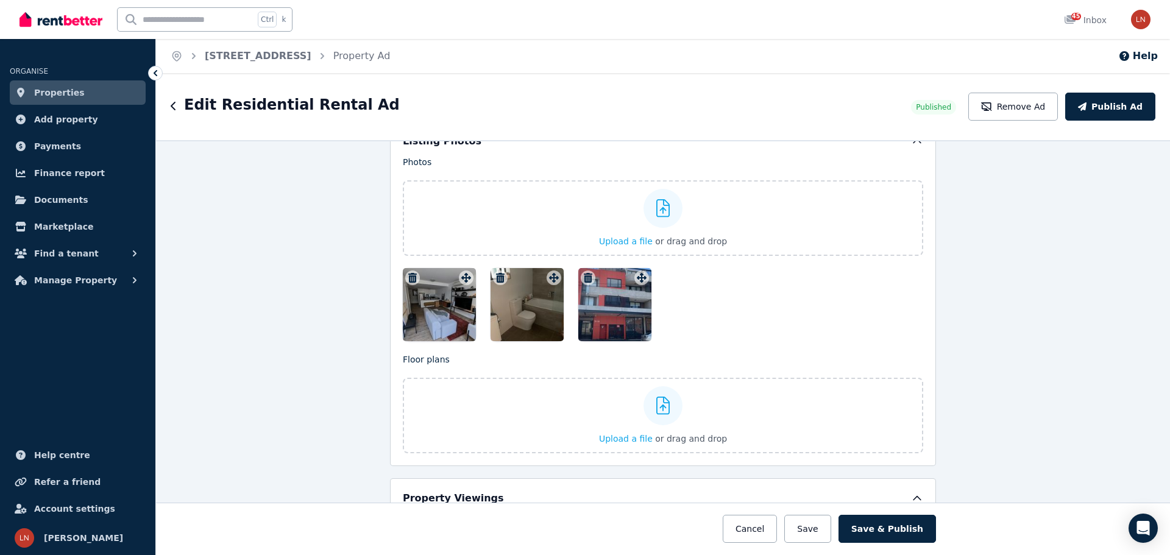
click at [499, 276] on icon "button" at bounding box center [500, 278] width 9 height 10
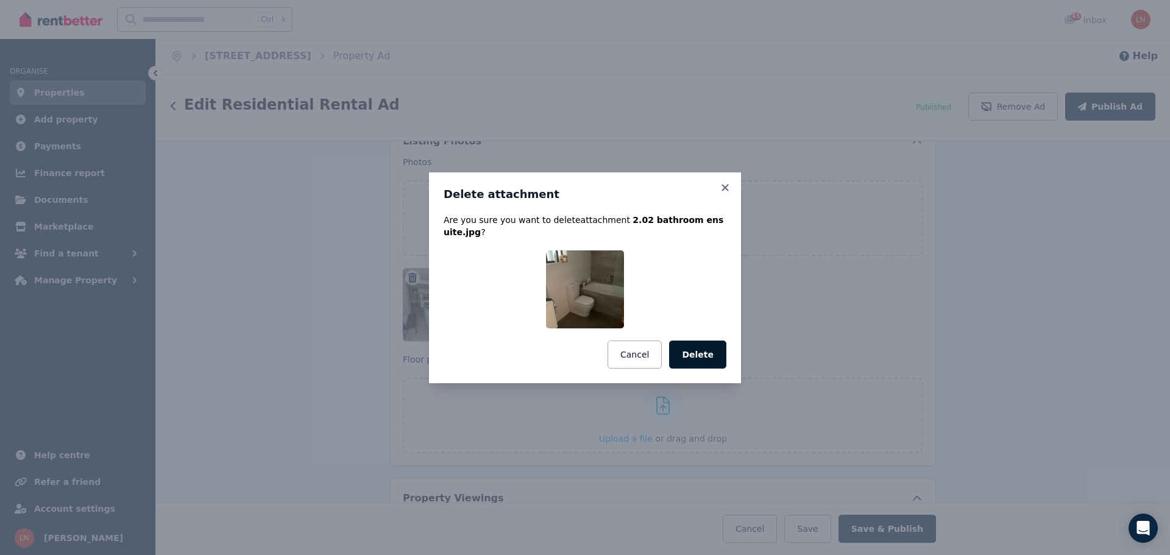
click at [693, 347] on button "Delete" at bounding box center [697, 355] width 57 height 28
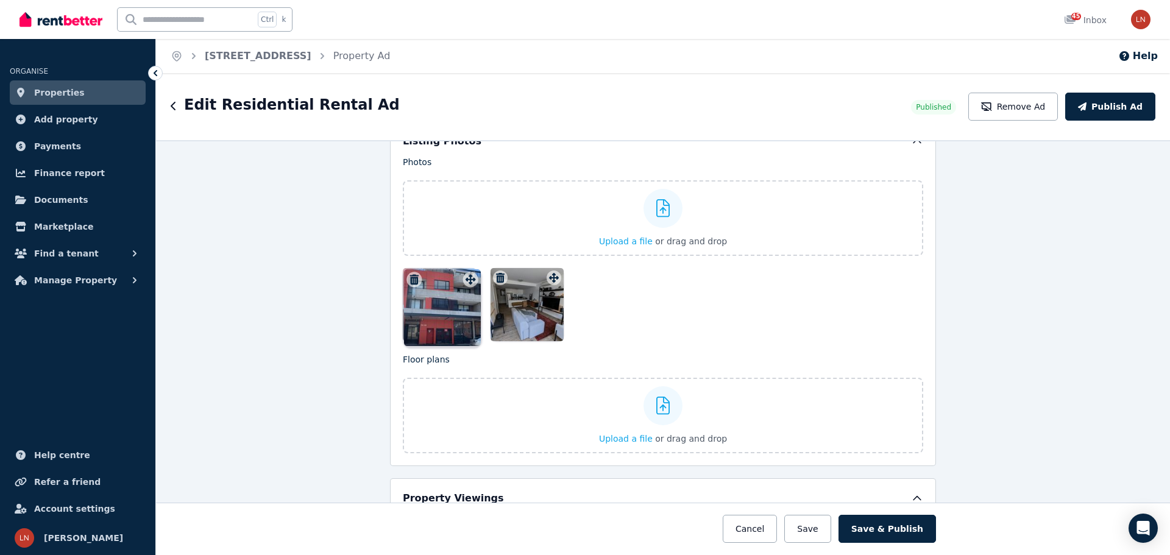
drag, startPoint x: 552, startPoint y: 277, endPoint x: 472, endPoint y: 267, distance: 80.9
click at [472, 267] on div "Photos Upload a file or drag and drop To pick up a draggable item, press the sp…" at bounding box center [663, 248] width 520 height 185
click at [896, 534] on button "Save & Publish" at bounding box center [886, 529] width 97 height 28
